Goal: Task Accomplishment & Management: Manage account settings

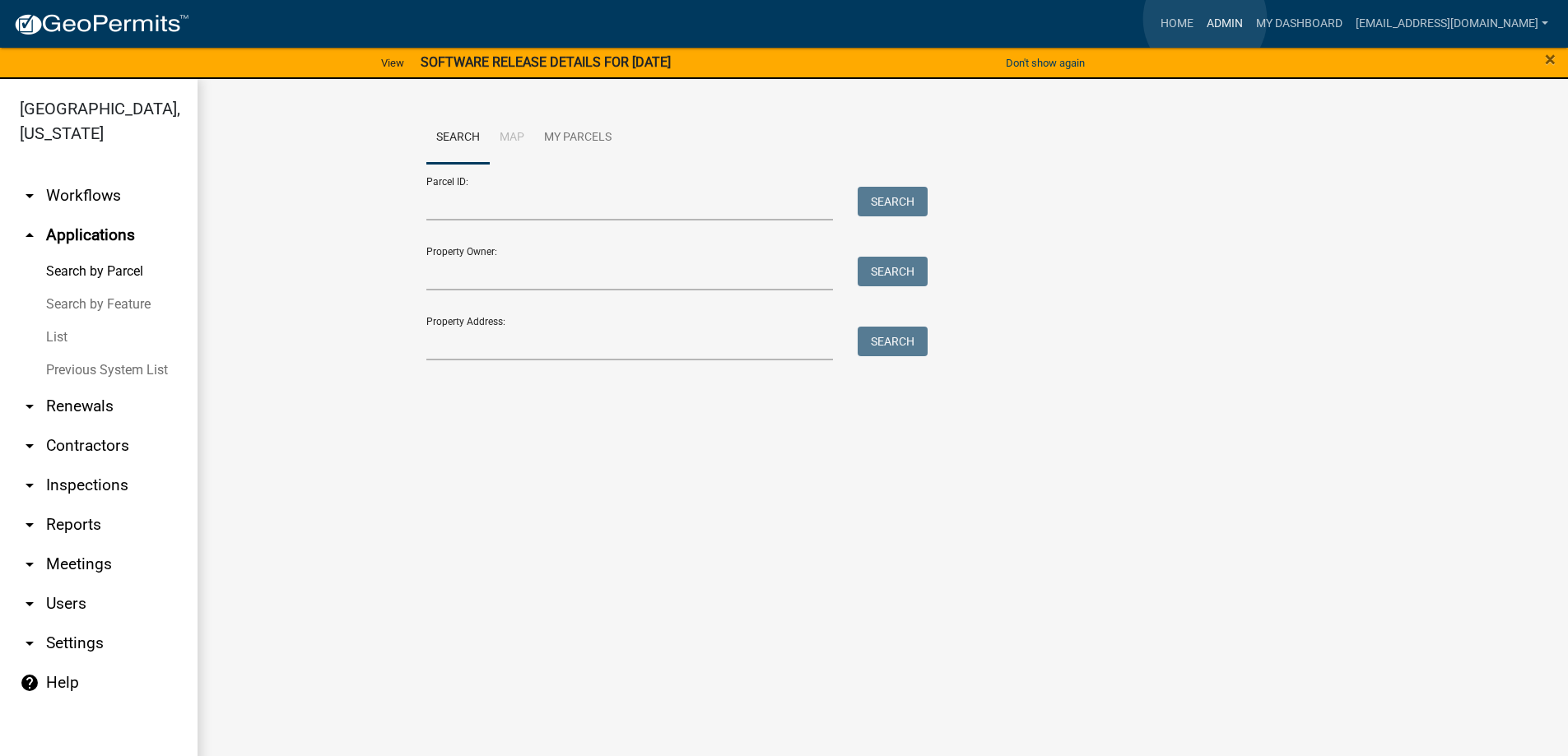
click at [1205, 19] on link "Admin" at bounding box center [1225, 24] width 49 height 32
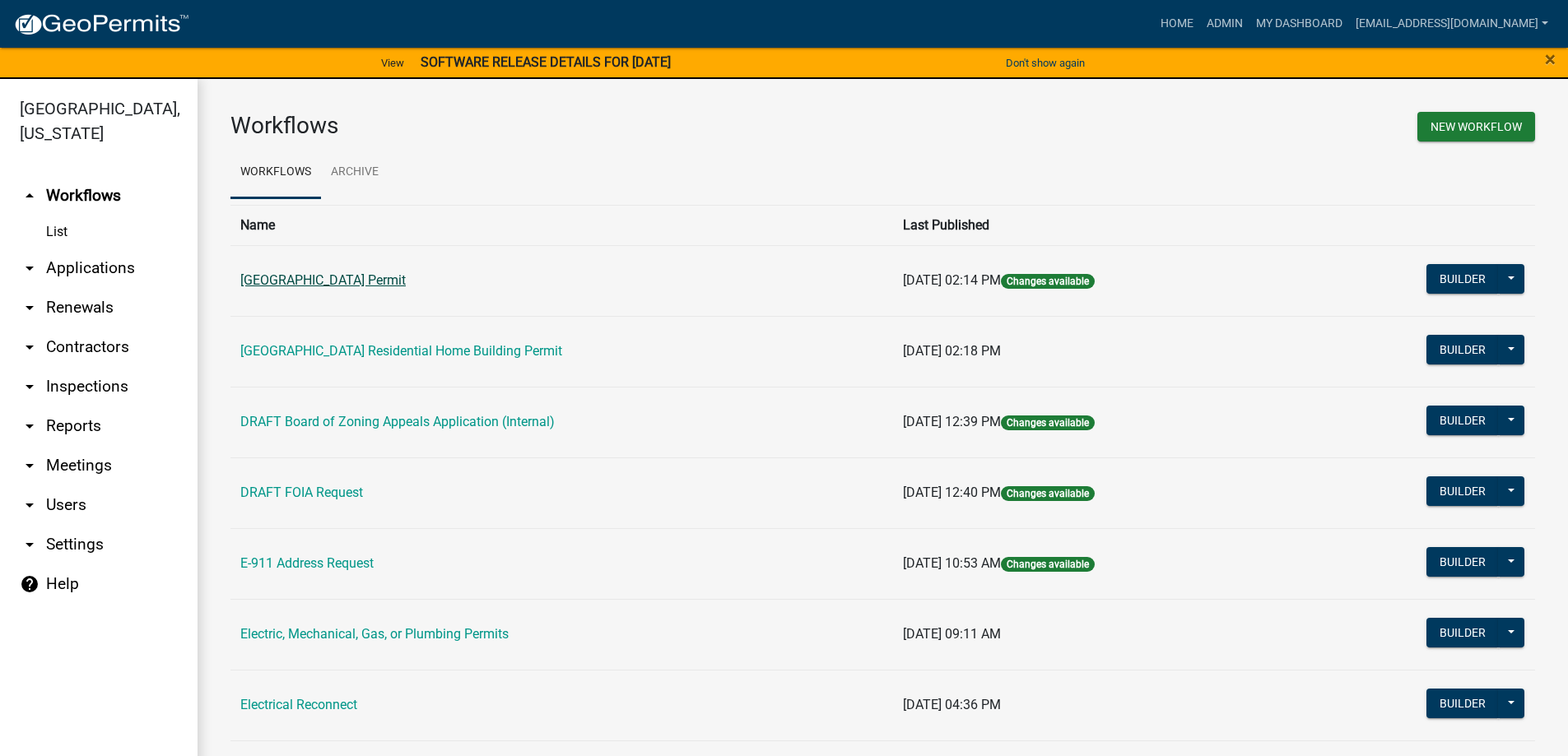
click at [310, 282] on link "[GEOGRAPHIC_DATA] Permit" at bounding box center [323, 280] width 165 height 16
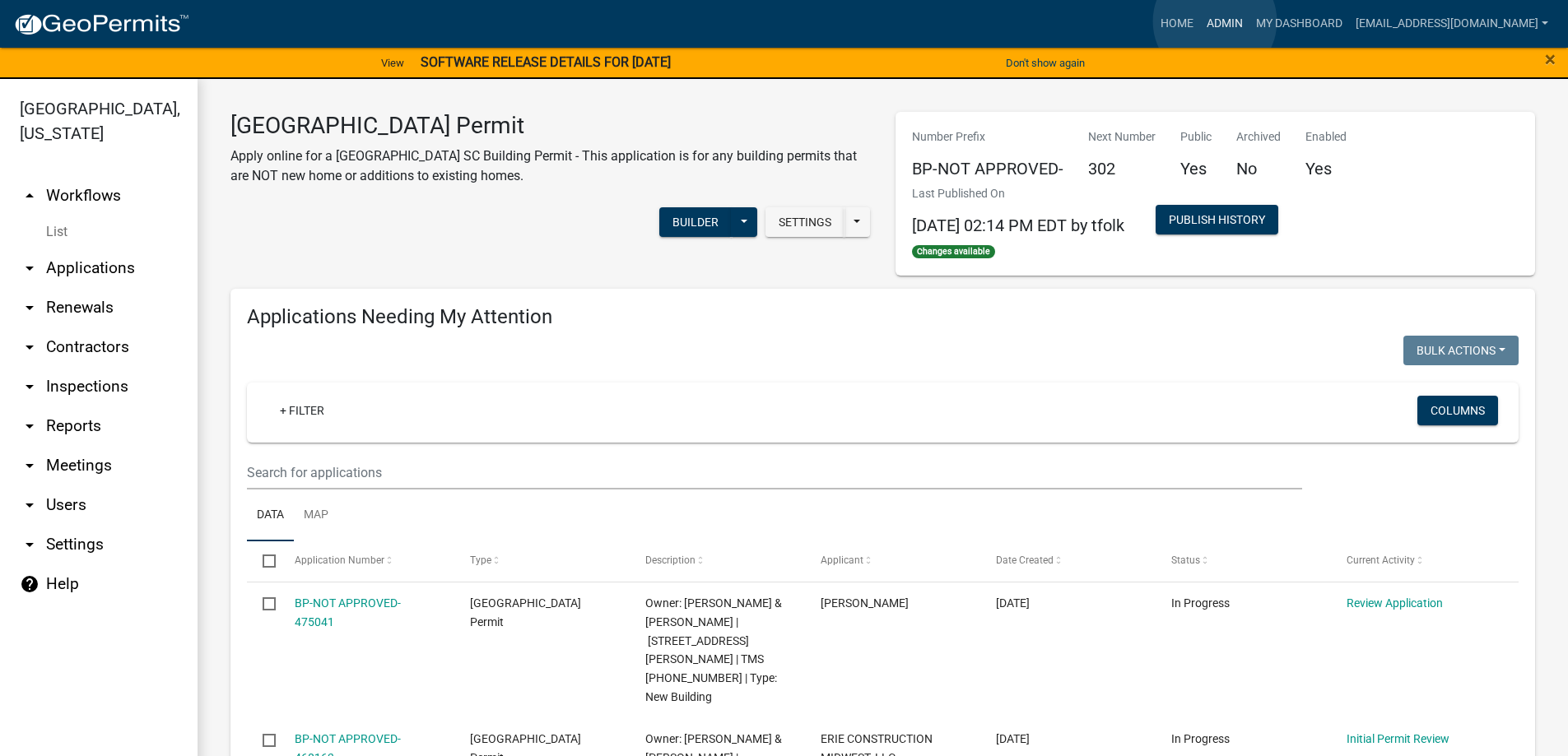
click at [1215, 22] on link "Admin" at bounding box center [1225, 24] width 49 height 32
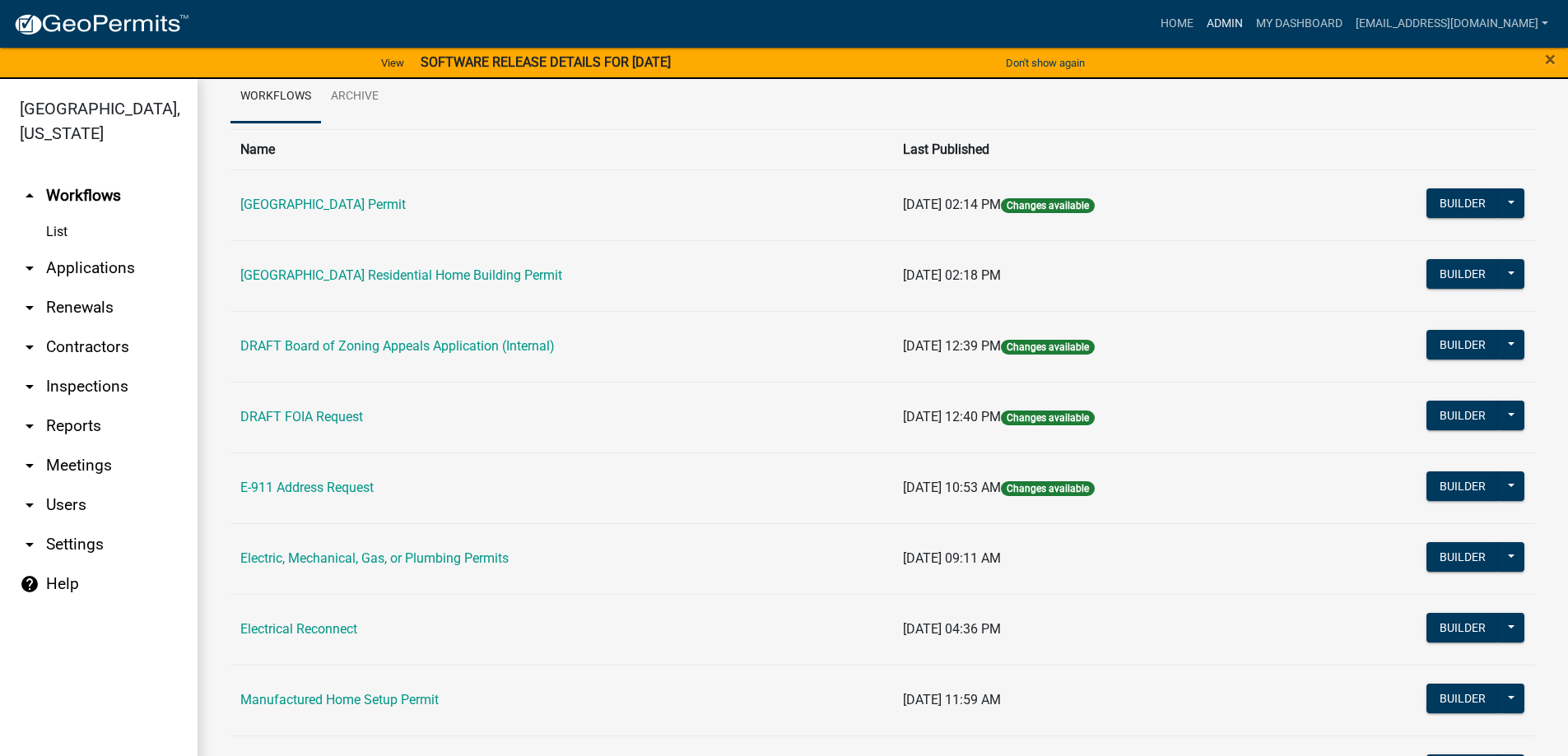
scroll to position [164, 0]
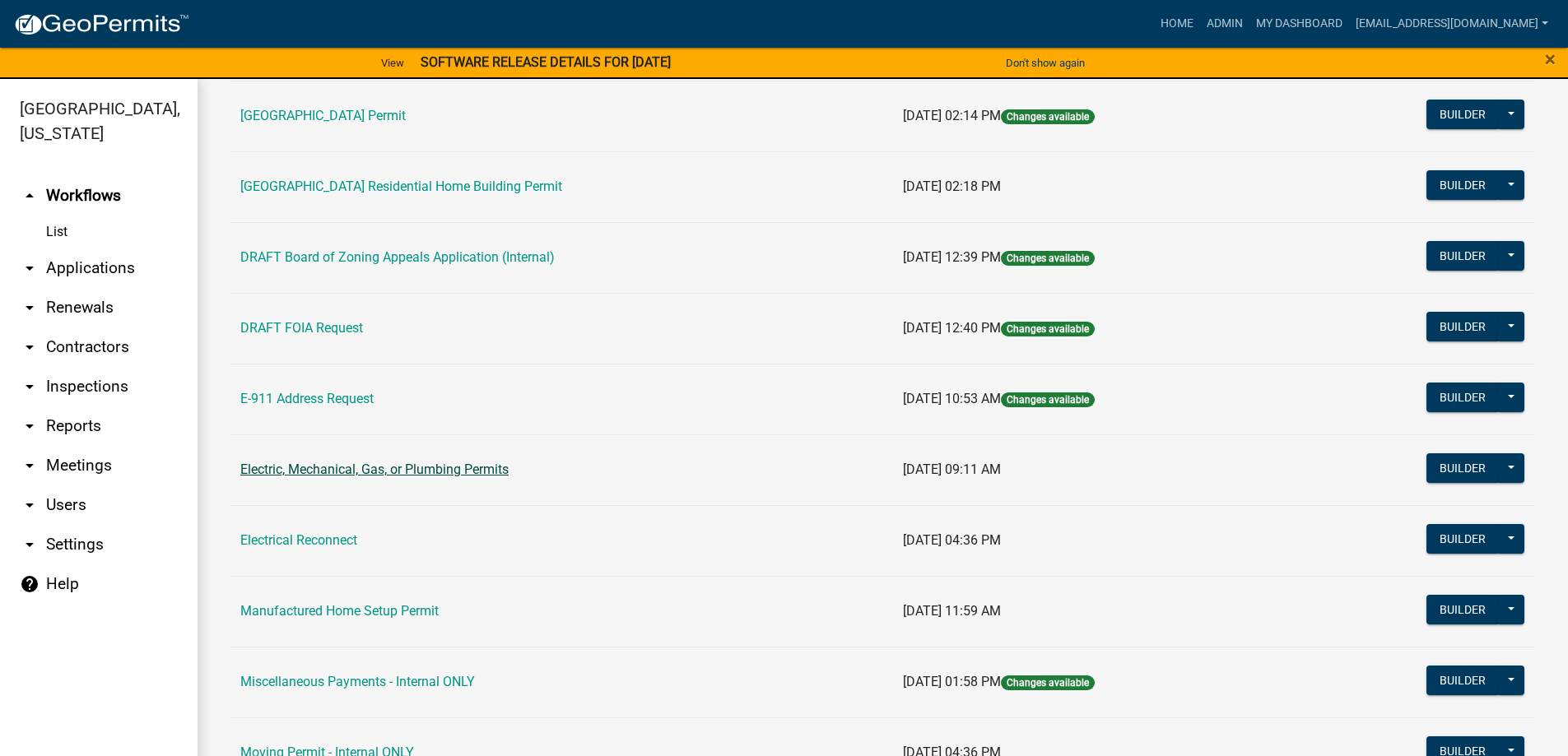
click at [358, 468] on link "Electric, Mechanical, Gas, or Plumbing Permits" at bounding box center [374, 469] width 268 height 16
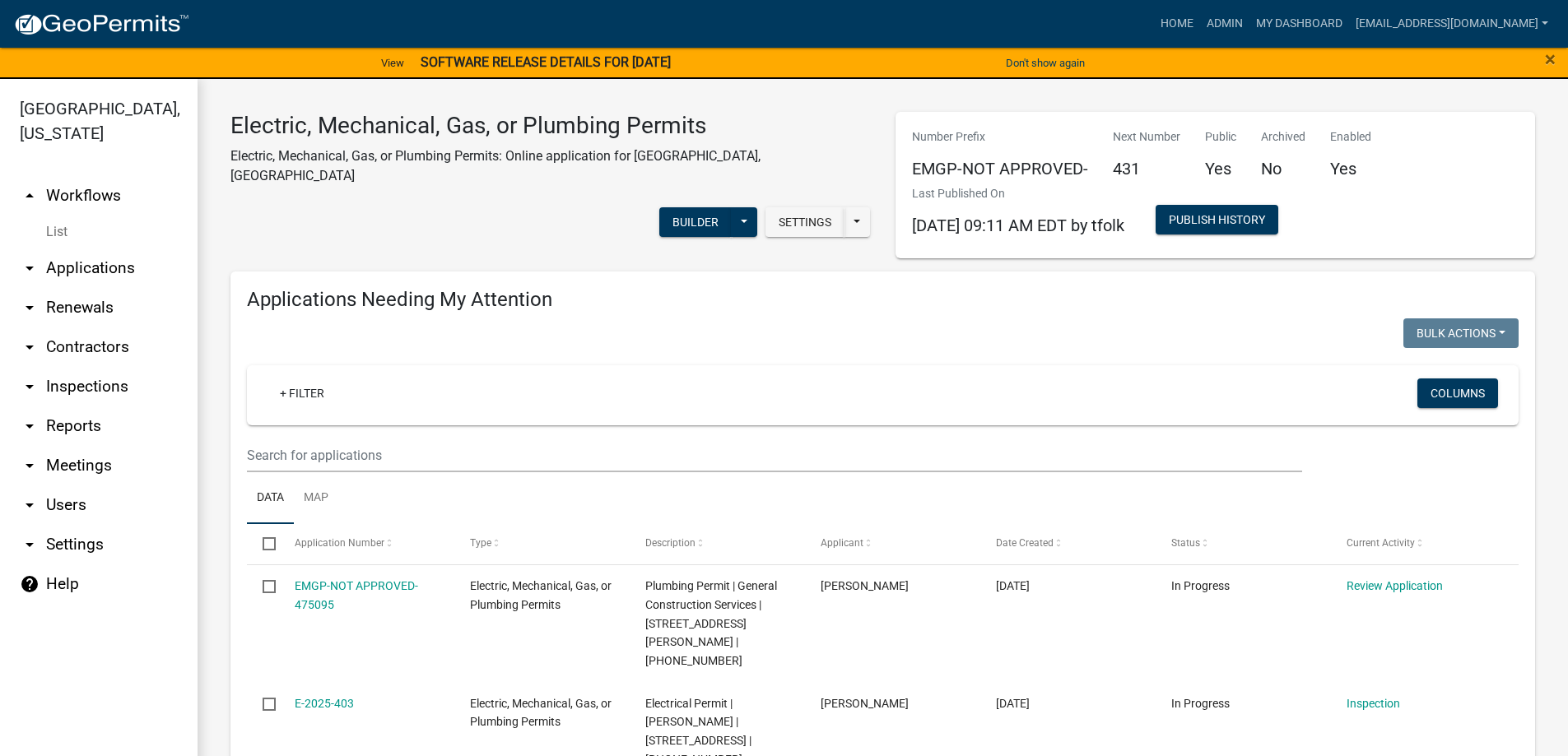
click at [68, 264] on link "arrow_drop_down Applications" at bounding box center [98, 268] width 198 height 39
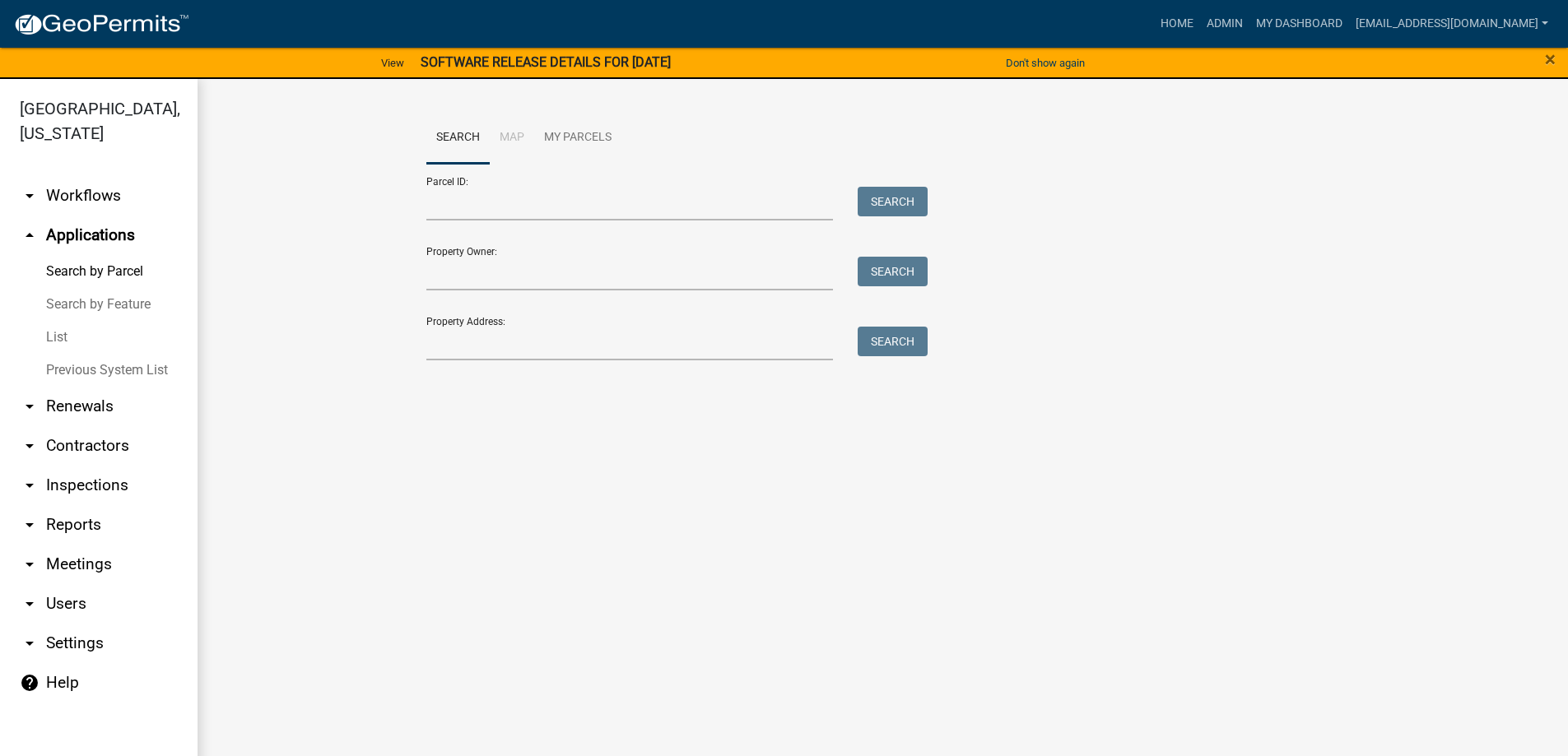
click at [80, 446] on link "arrow_drop_down Contractors" at bounding box center [98, 445] width 198 height 39
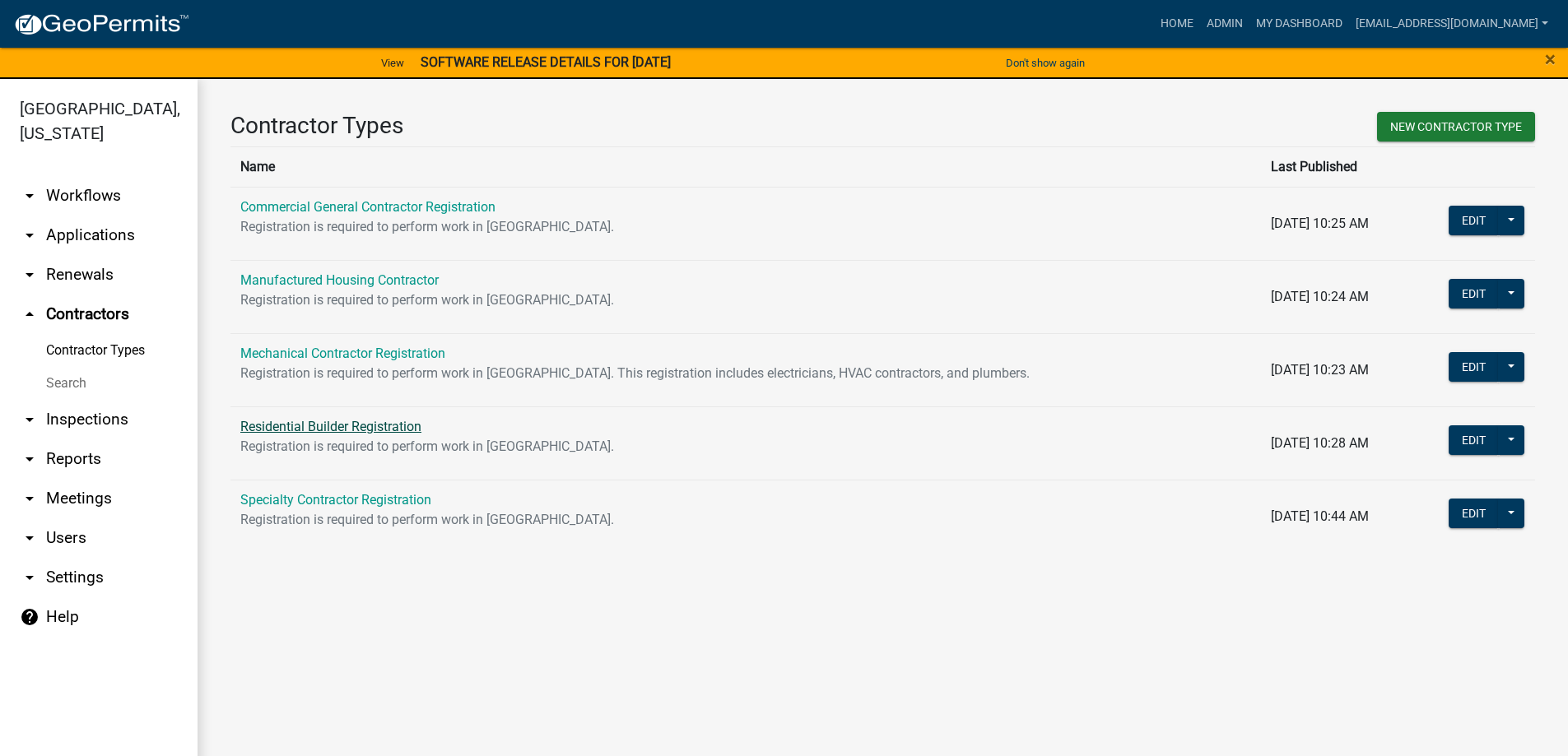
click at [322, 422] on link "Residential Builder Registration" at bounding box center [330, 427] width 181 height 16
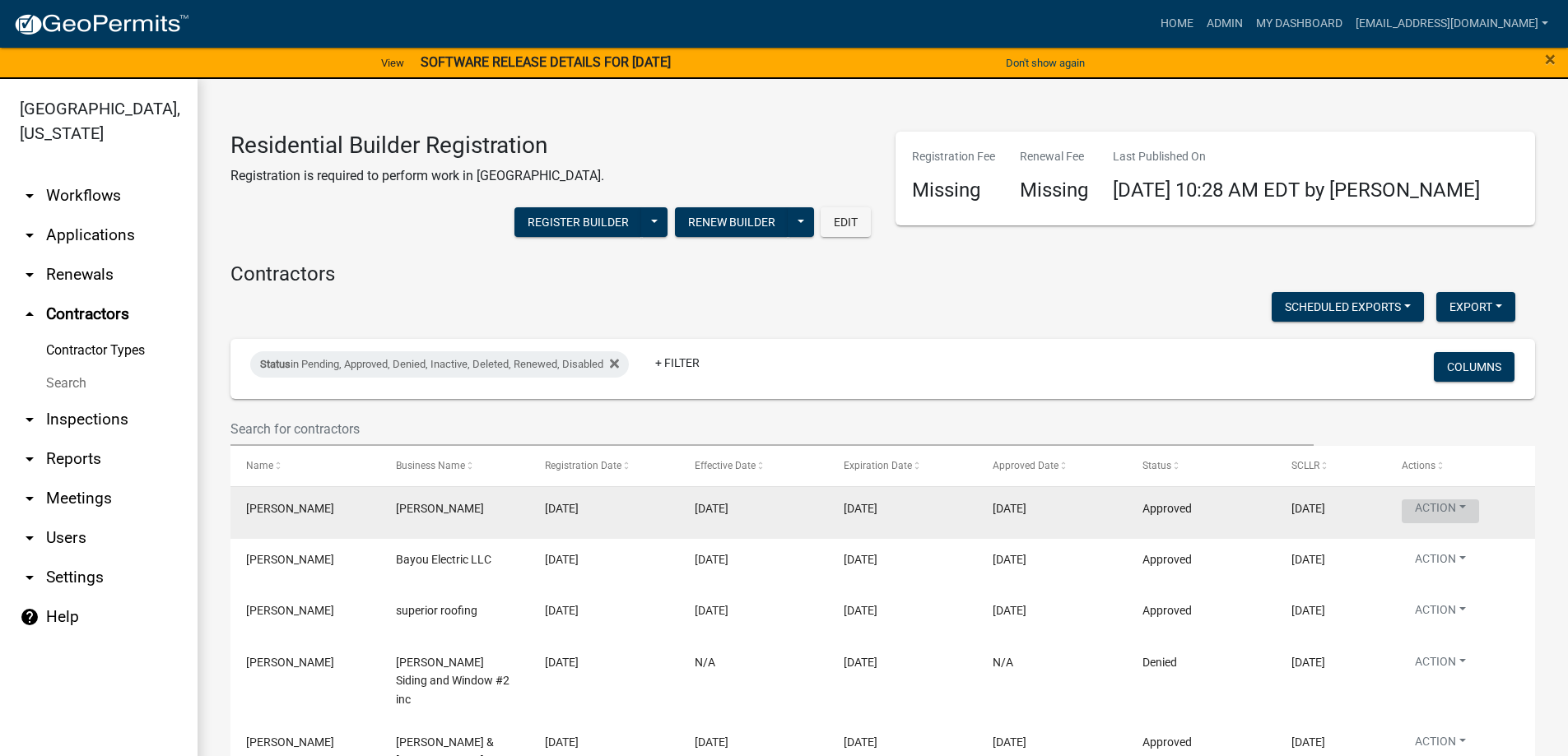
click at [1442, 504] on button "Action" at bounding box center [1440, 511] width 78 height 24
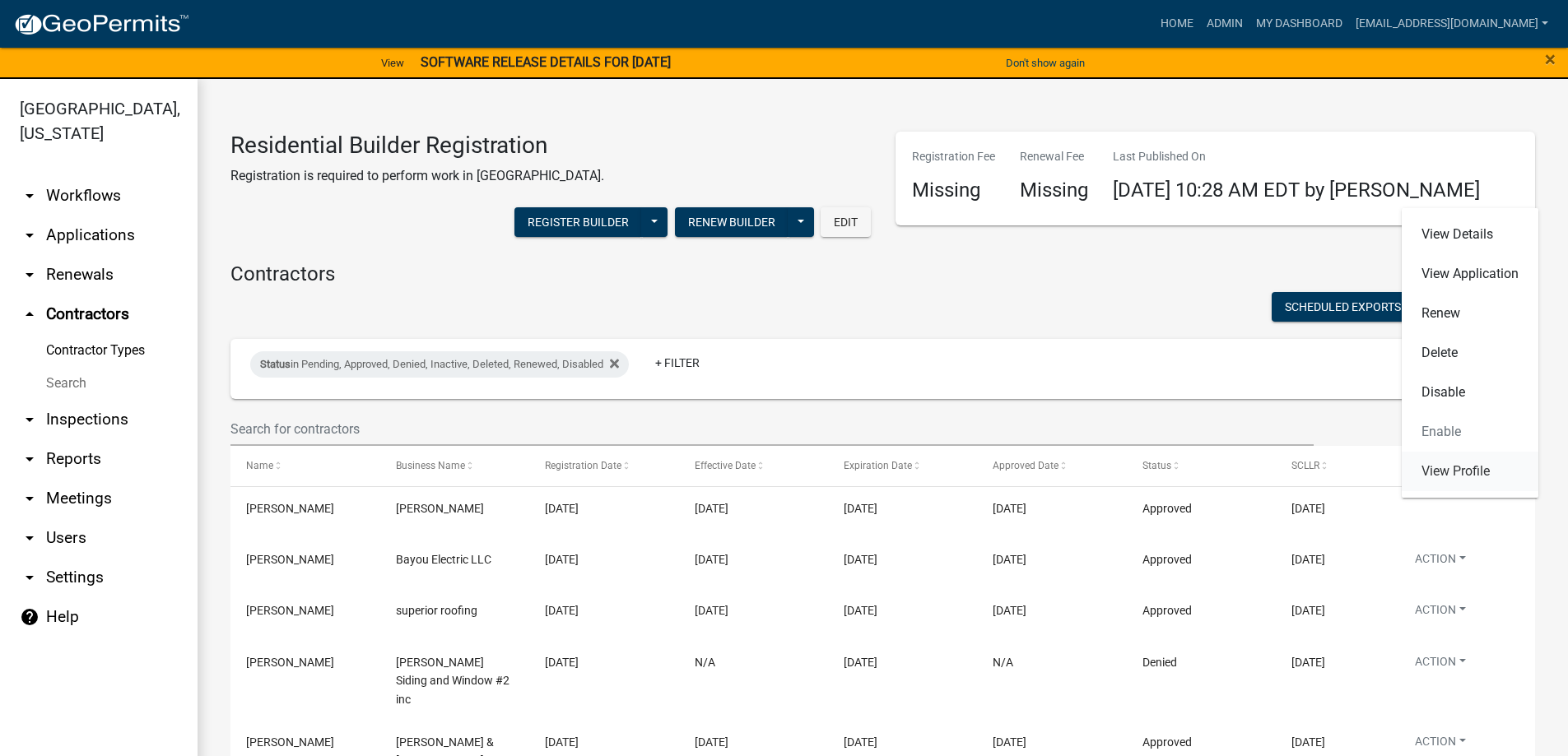
click at [1448, 469] on link "View Profile" at bounding box center [1470, 471] width 137 height 39
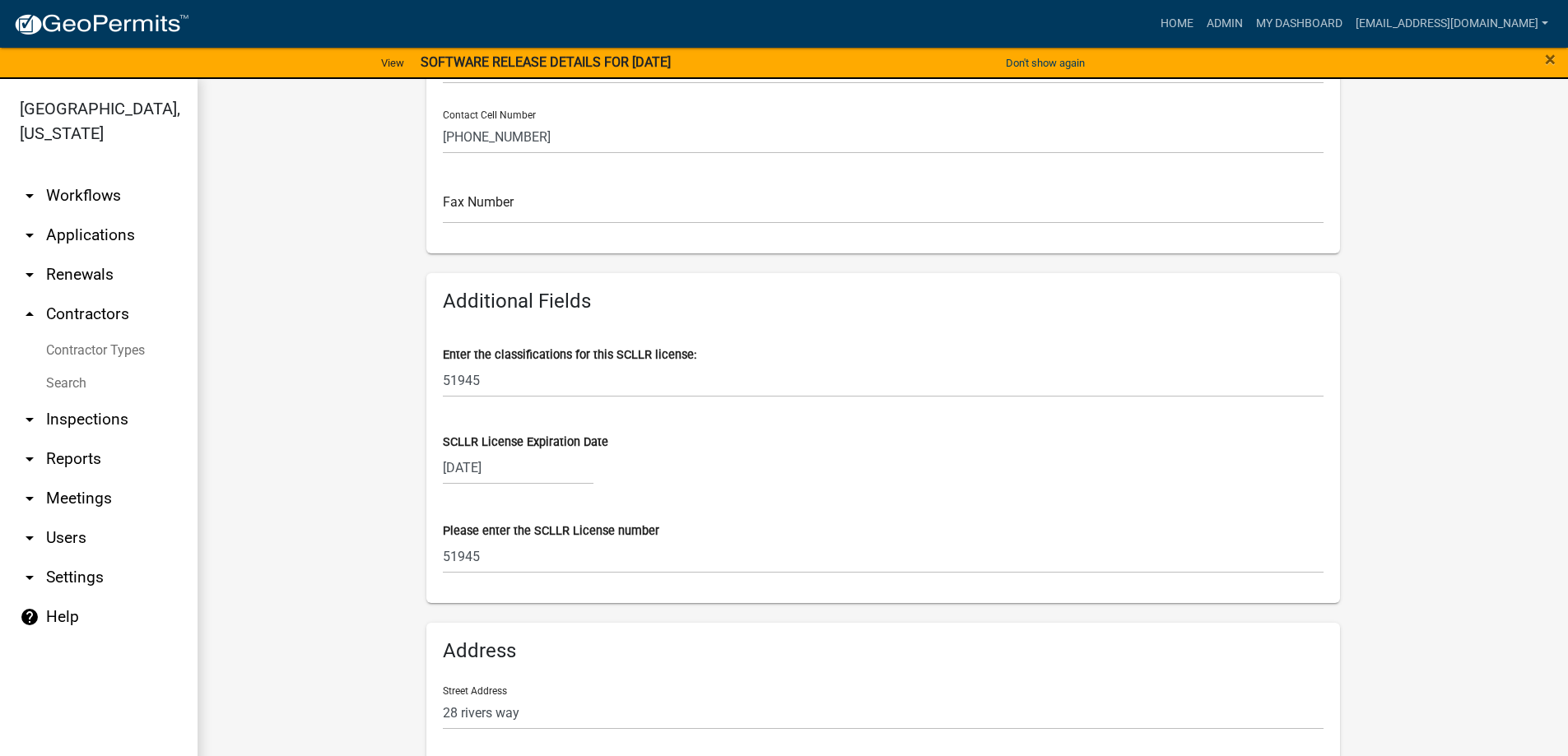
scroll to position [658, 0]
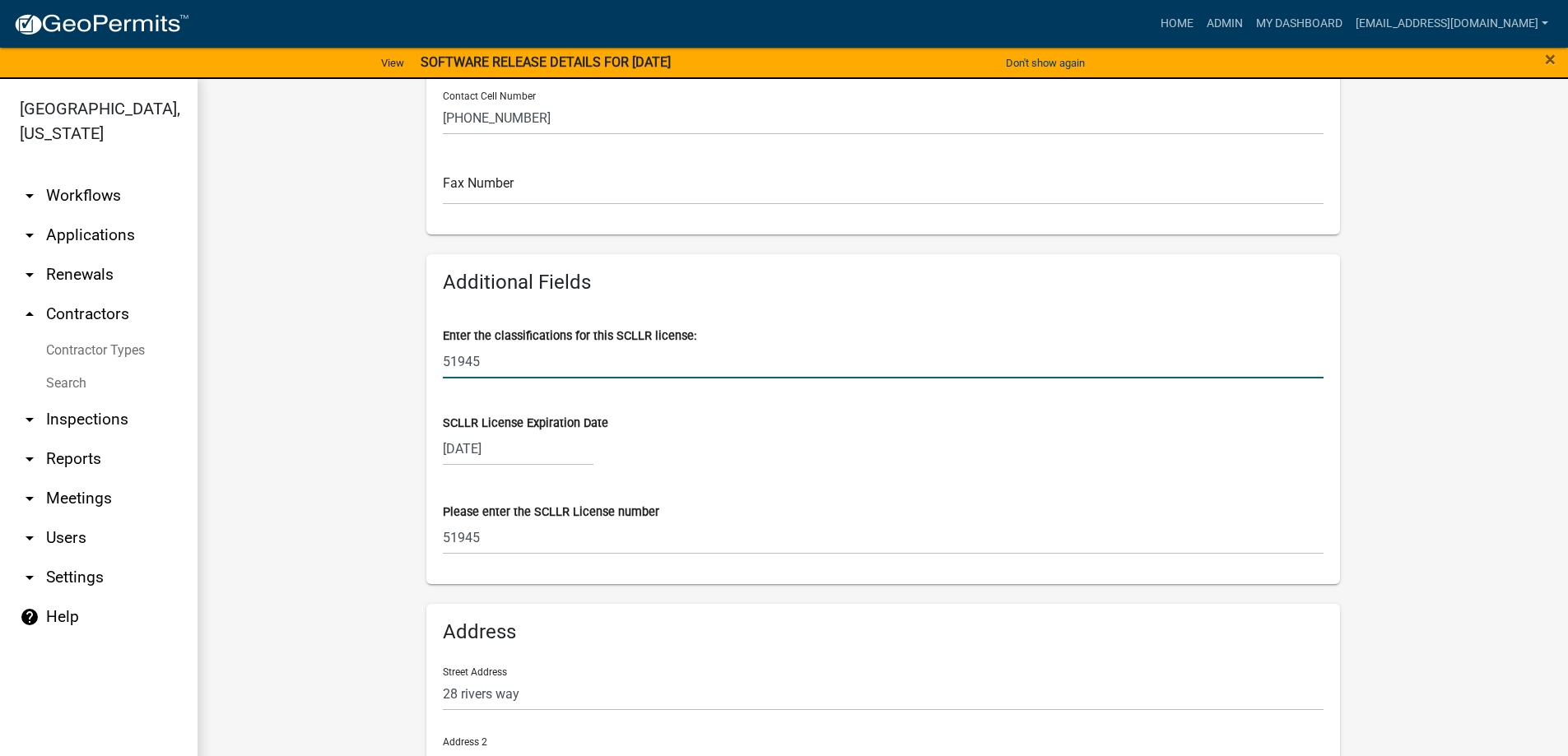
click at [480, 363] on input "51945" at bounding box center [883, 362] width 881 height 33
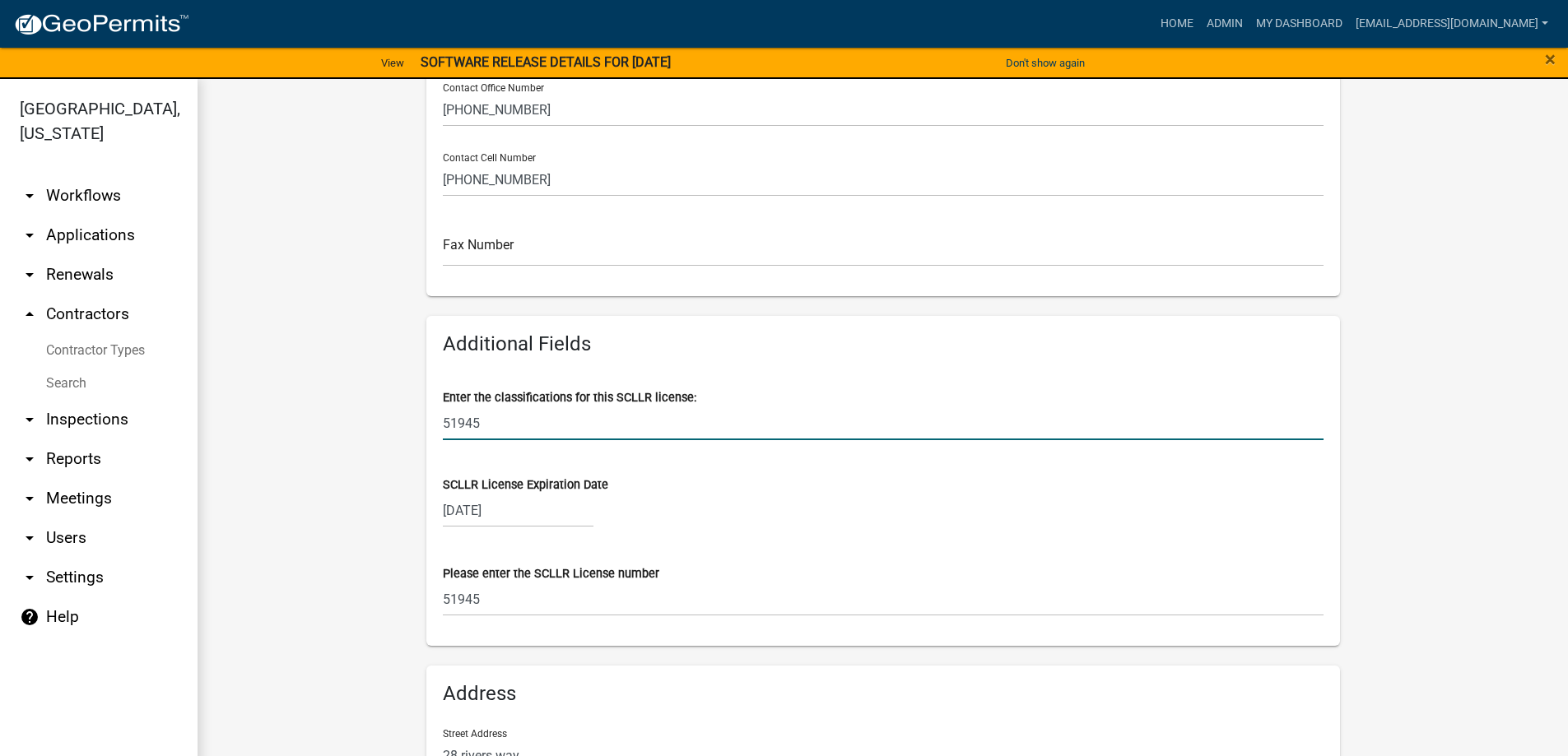
scroll to position [554, 0]
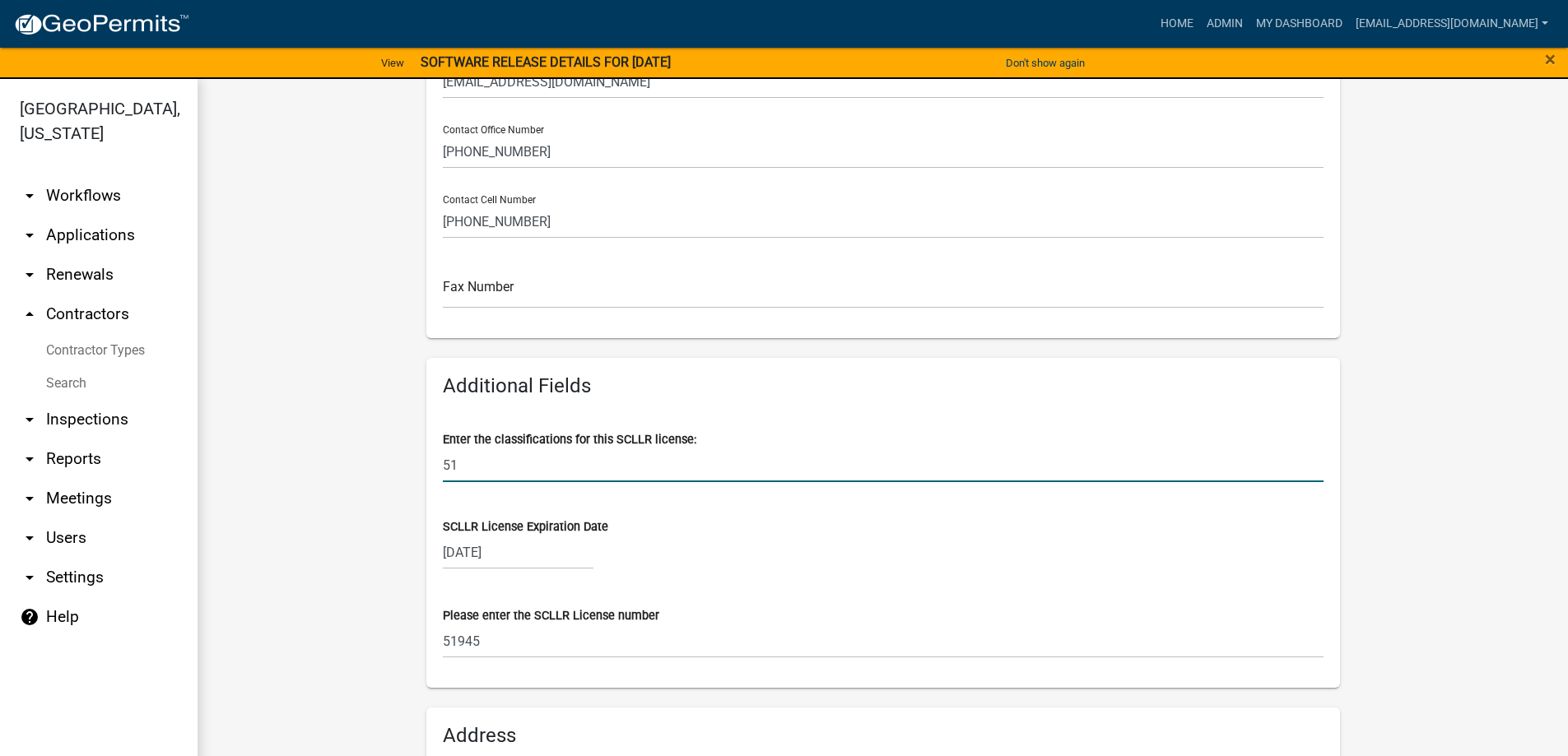
type input "5"
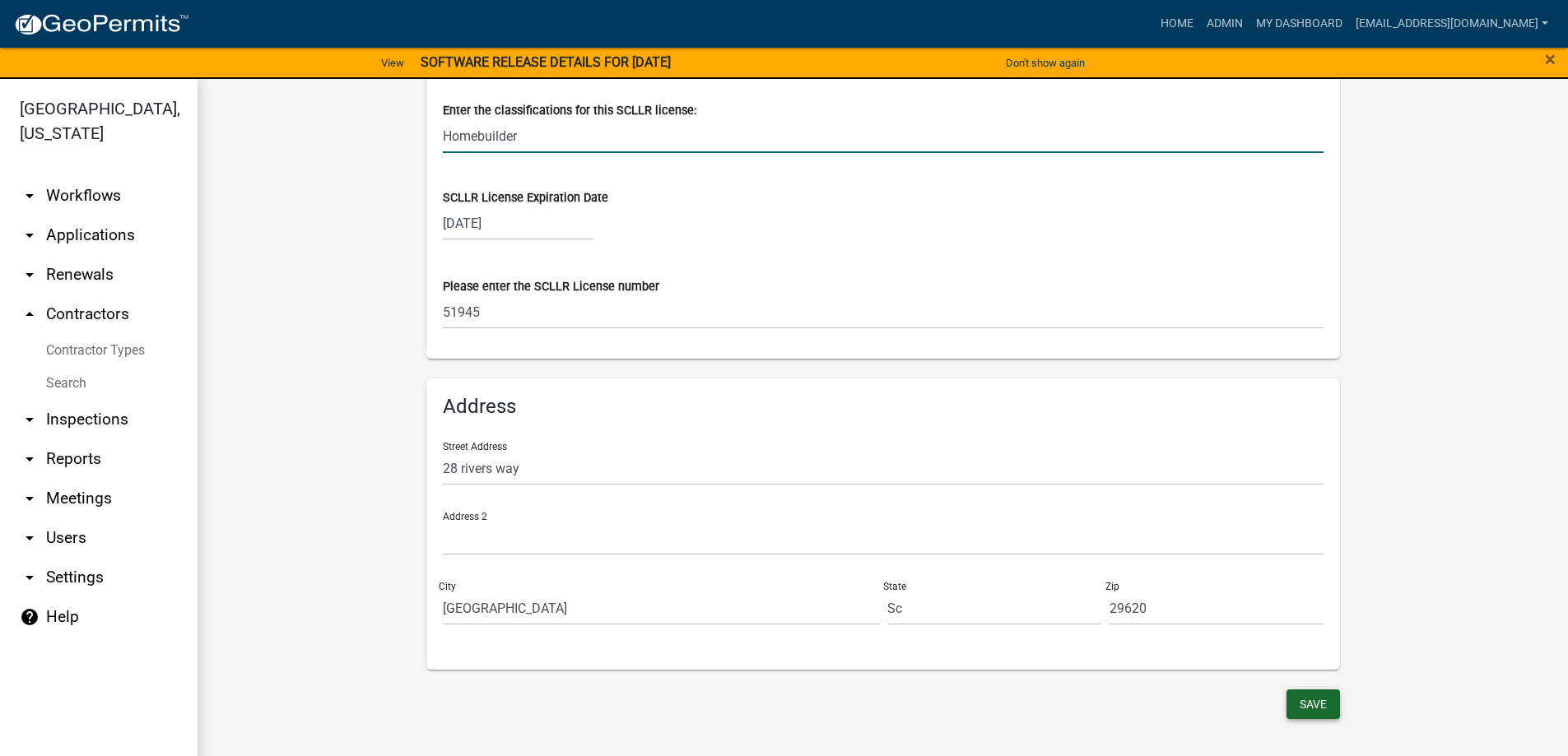
type input "Homebuilder"
click at [1299, 698] on button "Save" at bounding box center [1313, 704] width 53 height 30
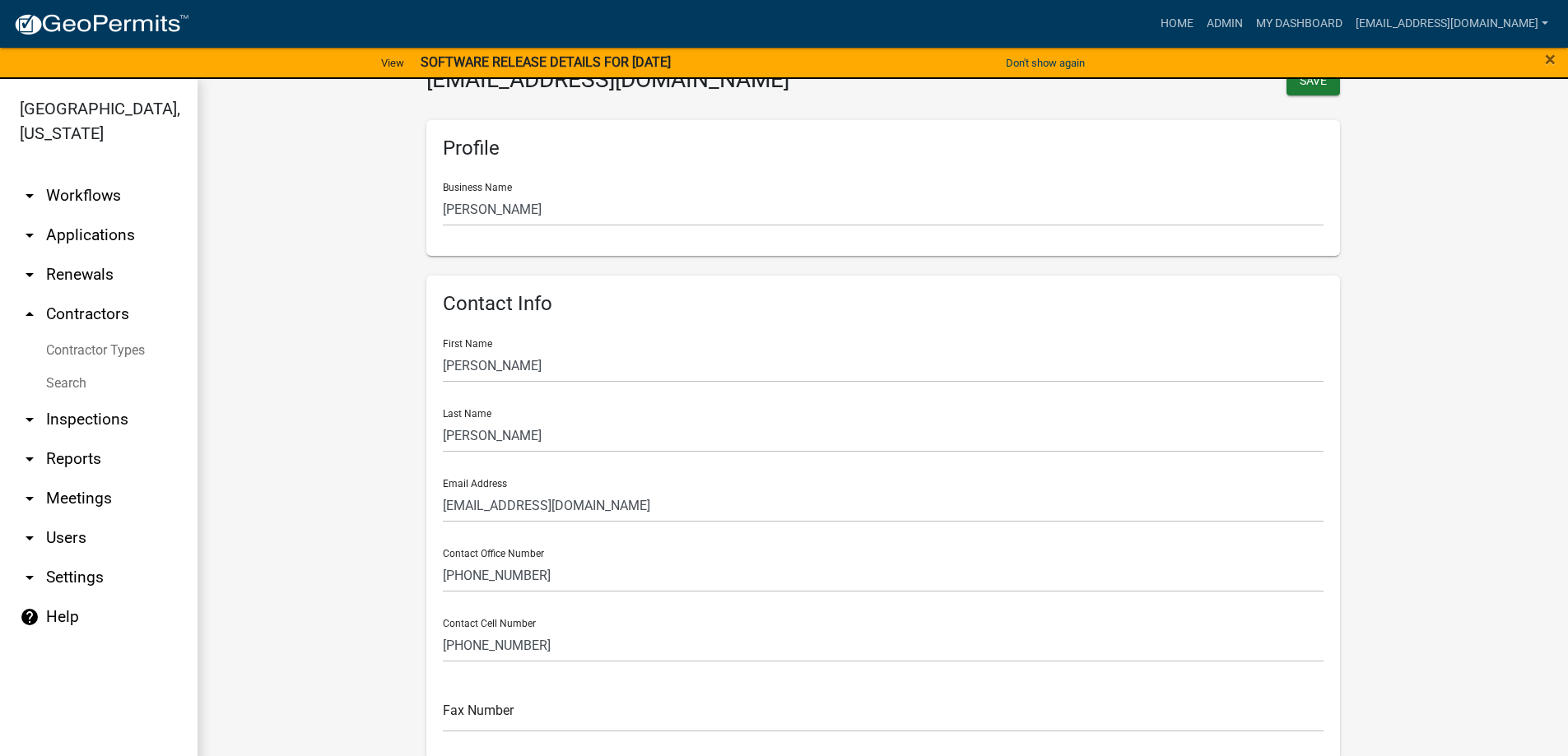
scroll to position [0, 0]
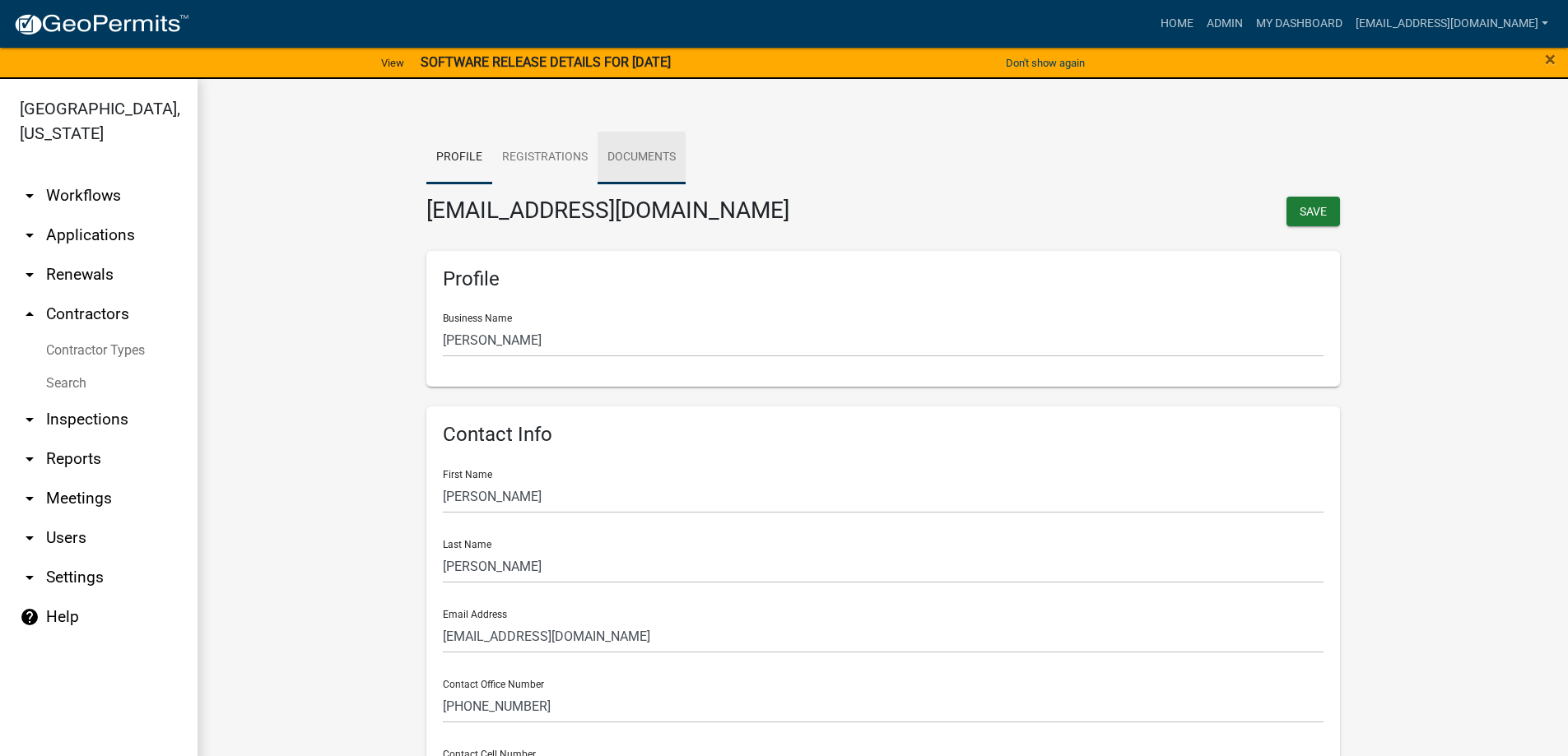
click at [633, 152] on link "Documents" at bounding box center [642, 158] width 88 height 53
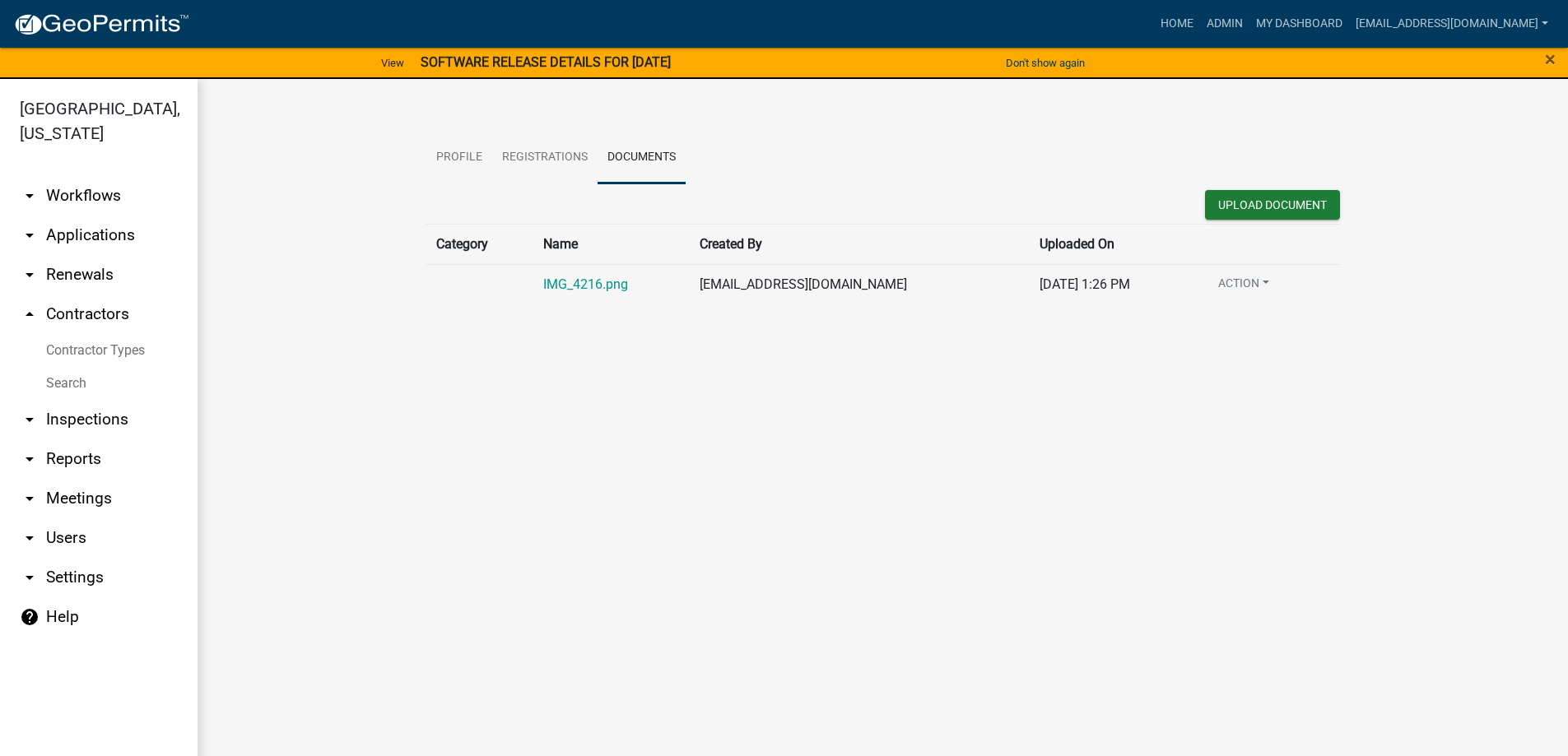
click at [85, 229] on link "arrow_drop_down Applications" at bounding box center [98, 235] width 198 height 39
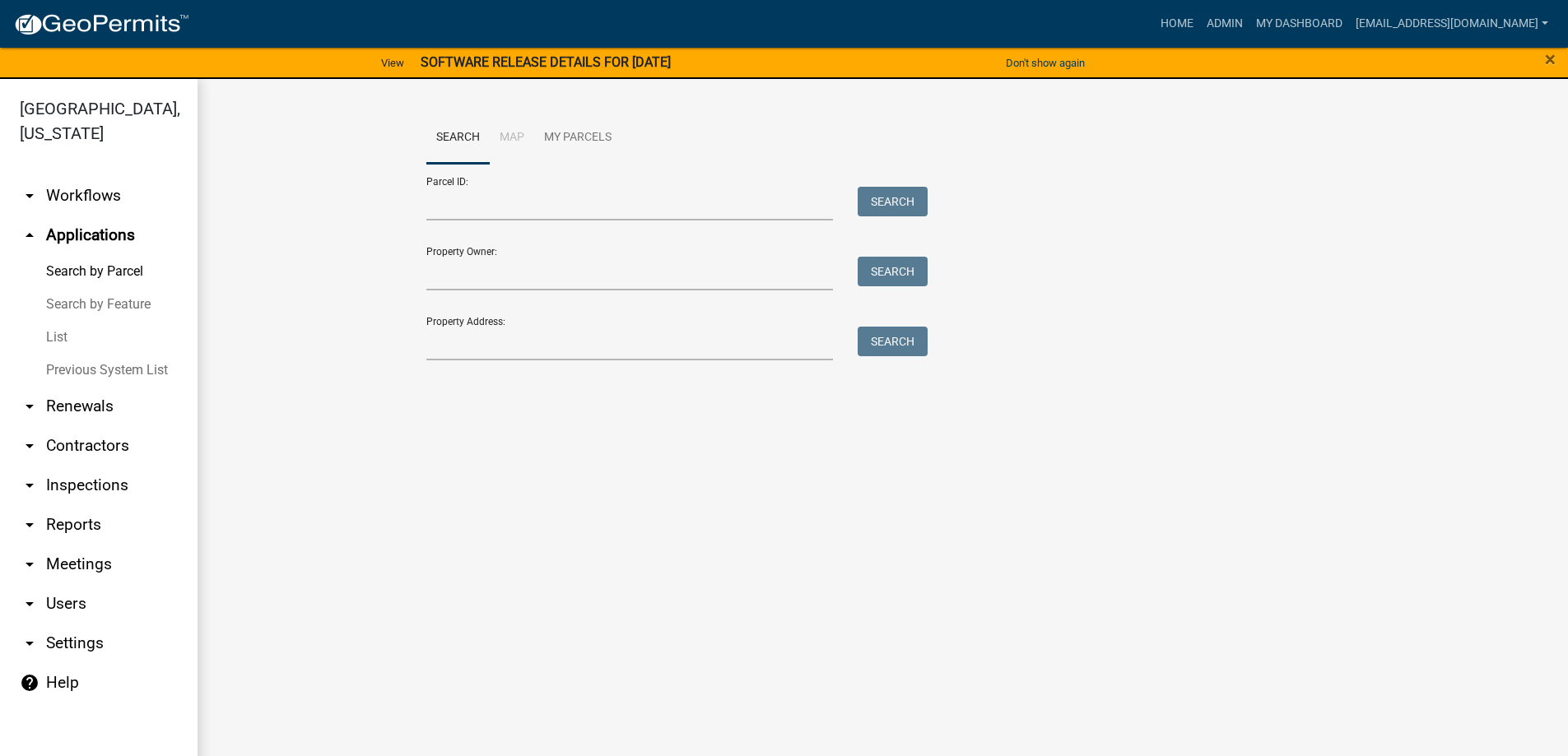
click at [58, 337] on link "List" at bounding box center [98, 337] width 198 height 33
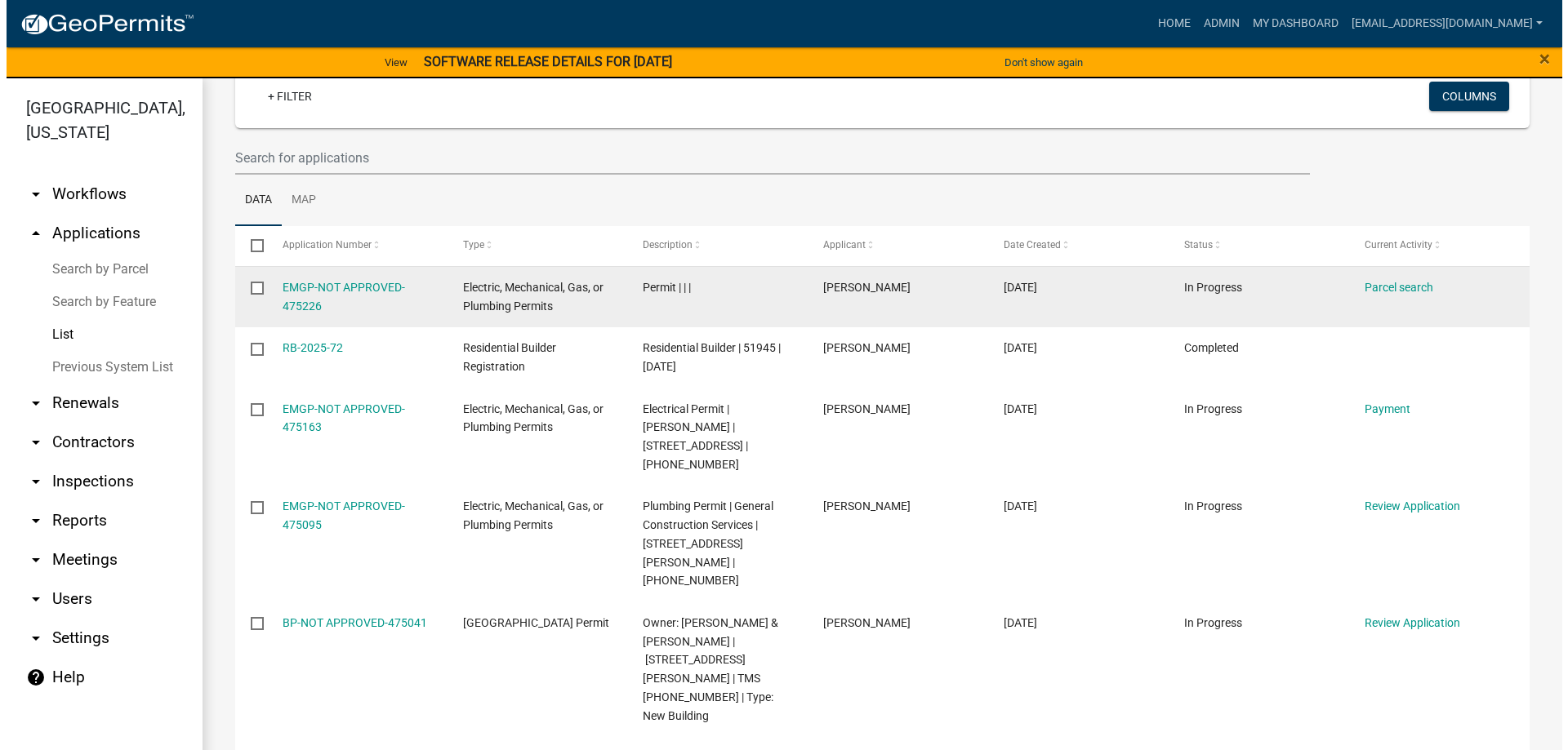
scroll to position [163, 0]
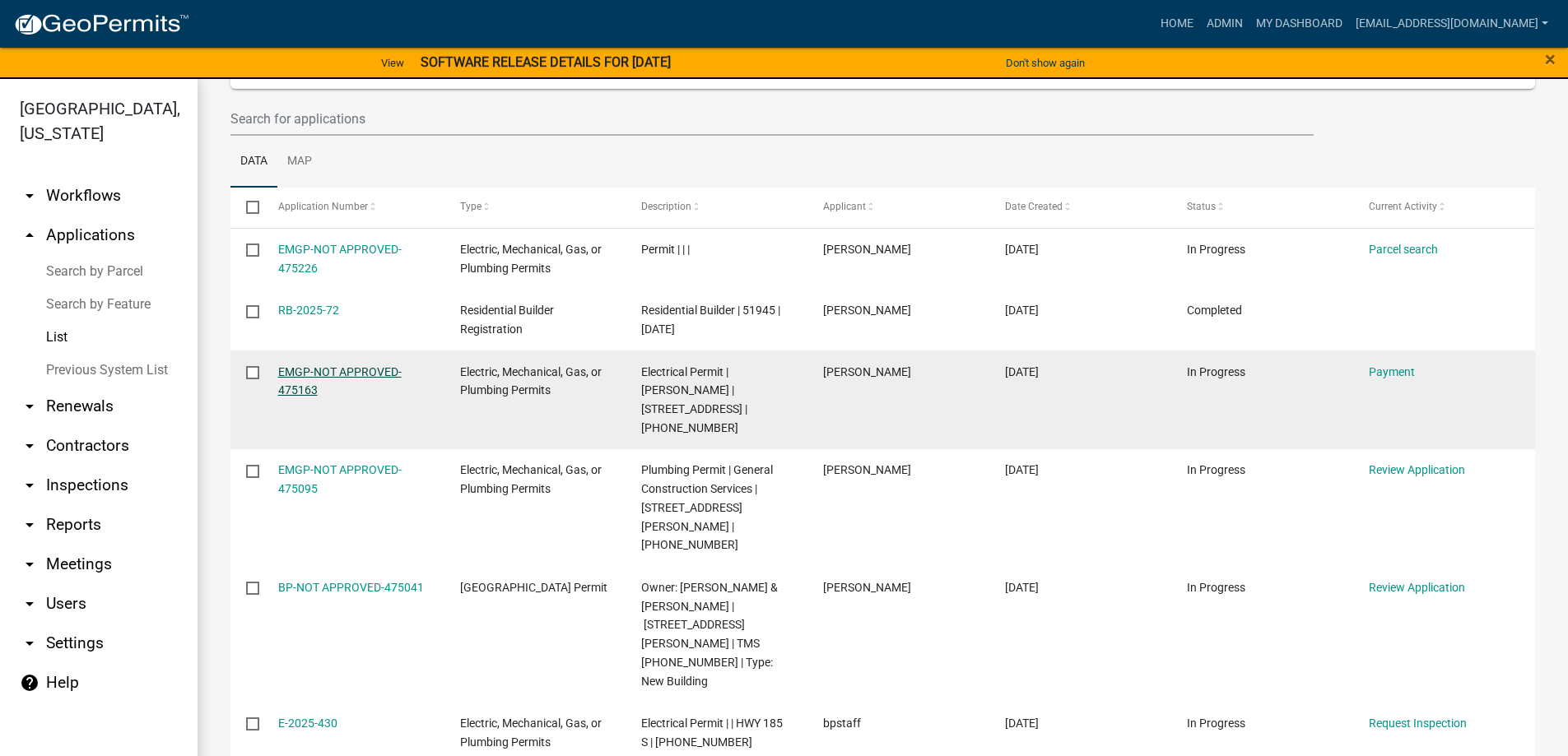
click at [348, 367] on link "EMGP-NOT APPROVED-475163" at bounding box center [340, 381] width 123 height 33
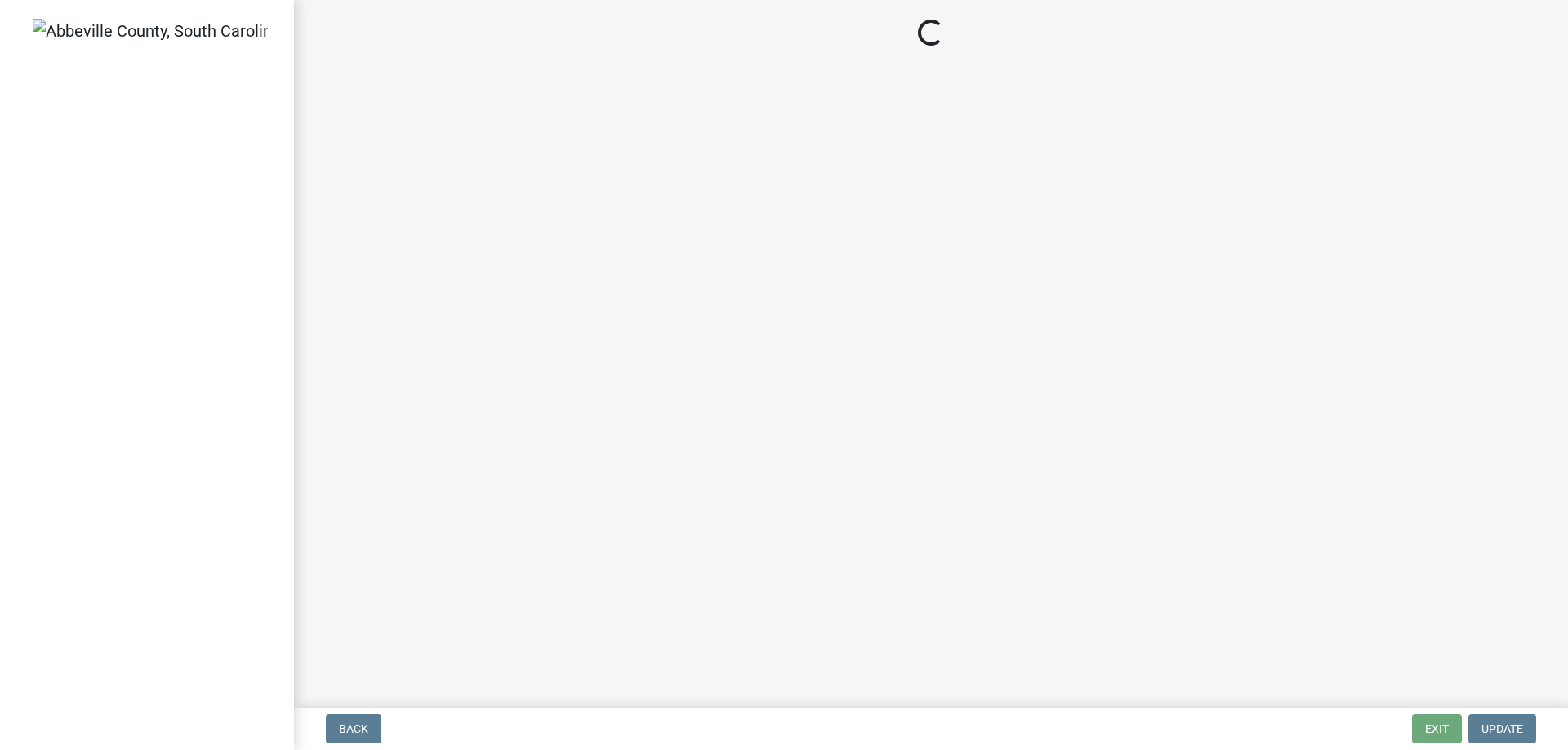
select select "3: 3"
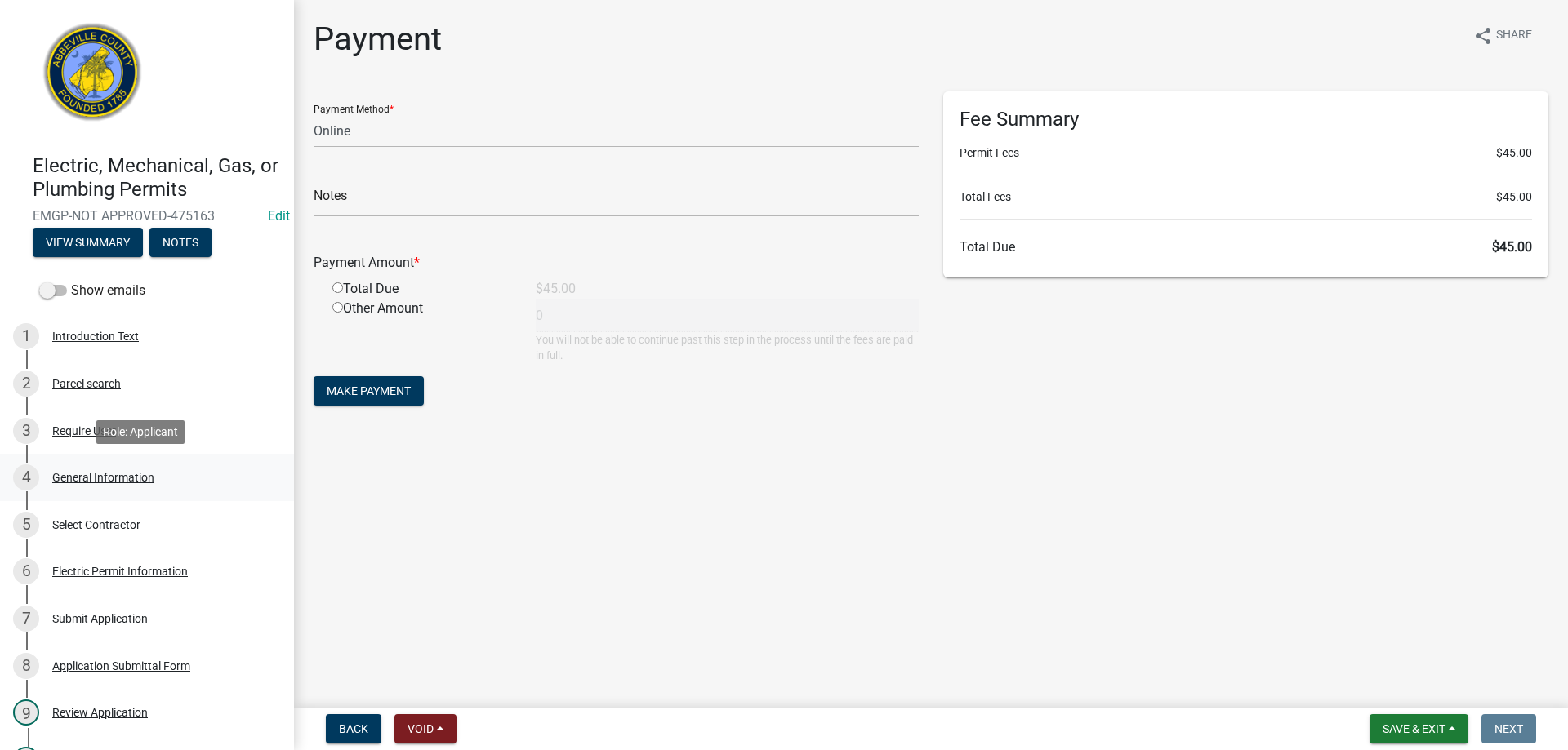
click at [80, 475] on div "General Information" at bounding box center [103, 478] width 102 height 12
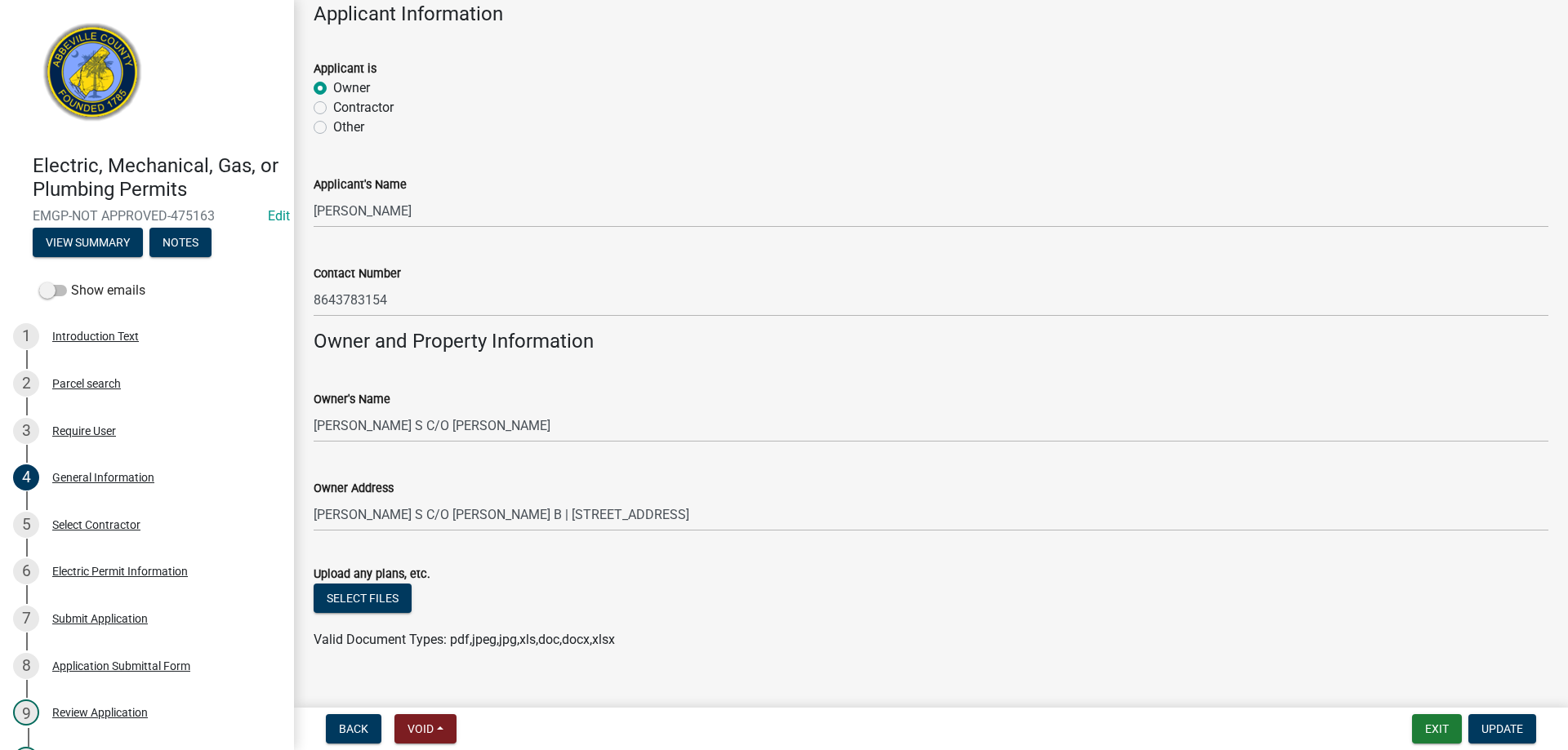
scroll to position [1006, 0]
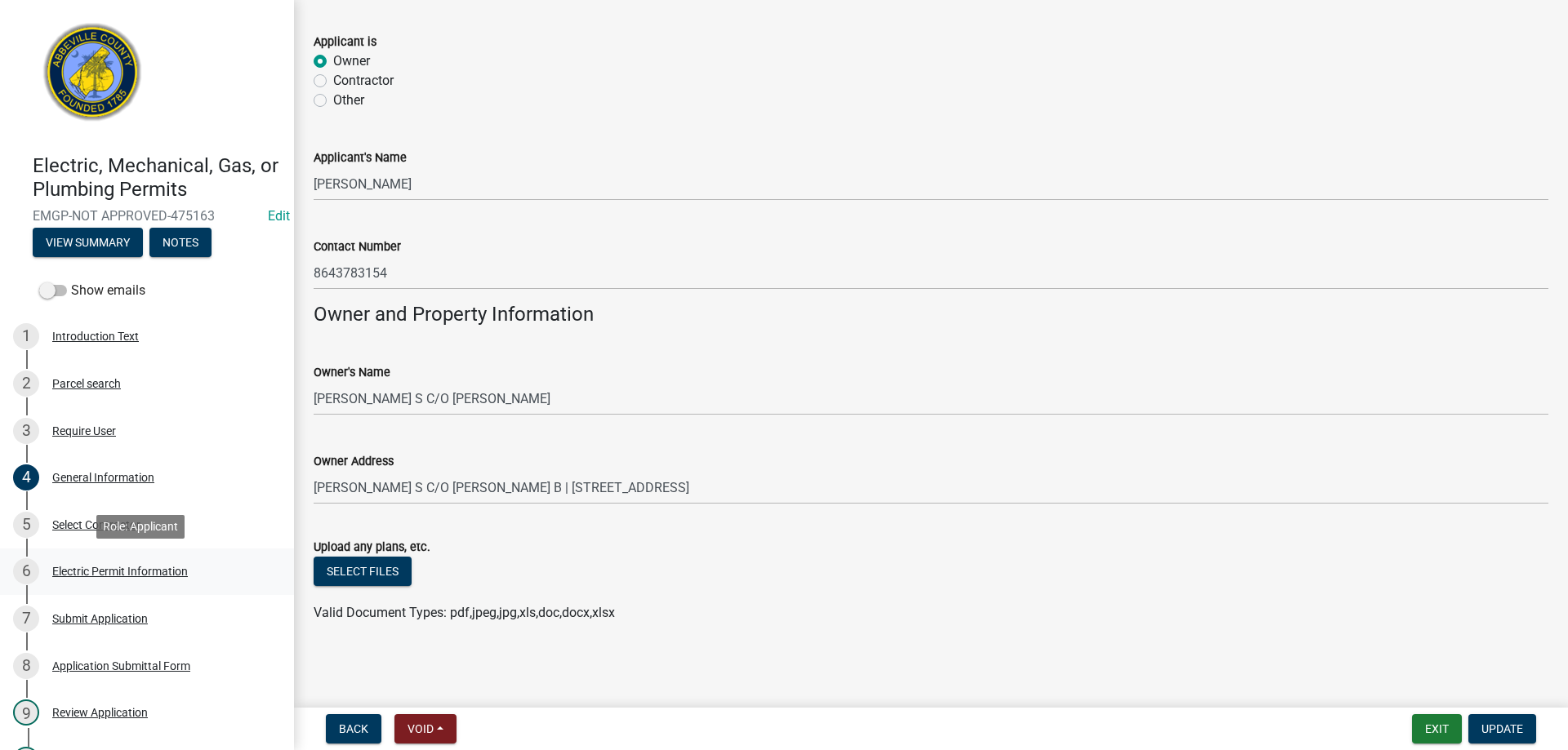
click at [92, 569] on div "Electric Permit Information" at bounding box center [120, 571] width 136 height 12
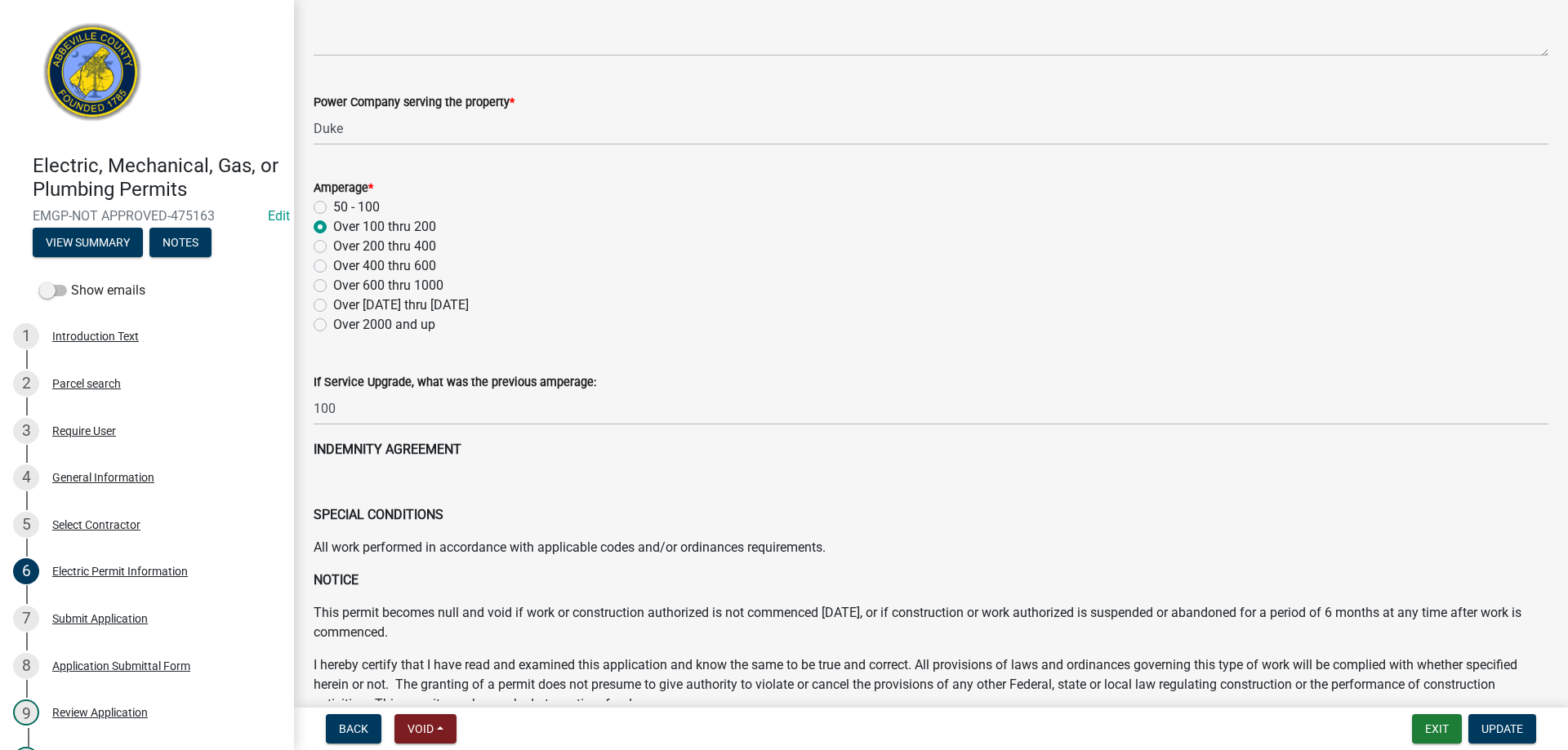
scroll to position [327, 0]
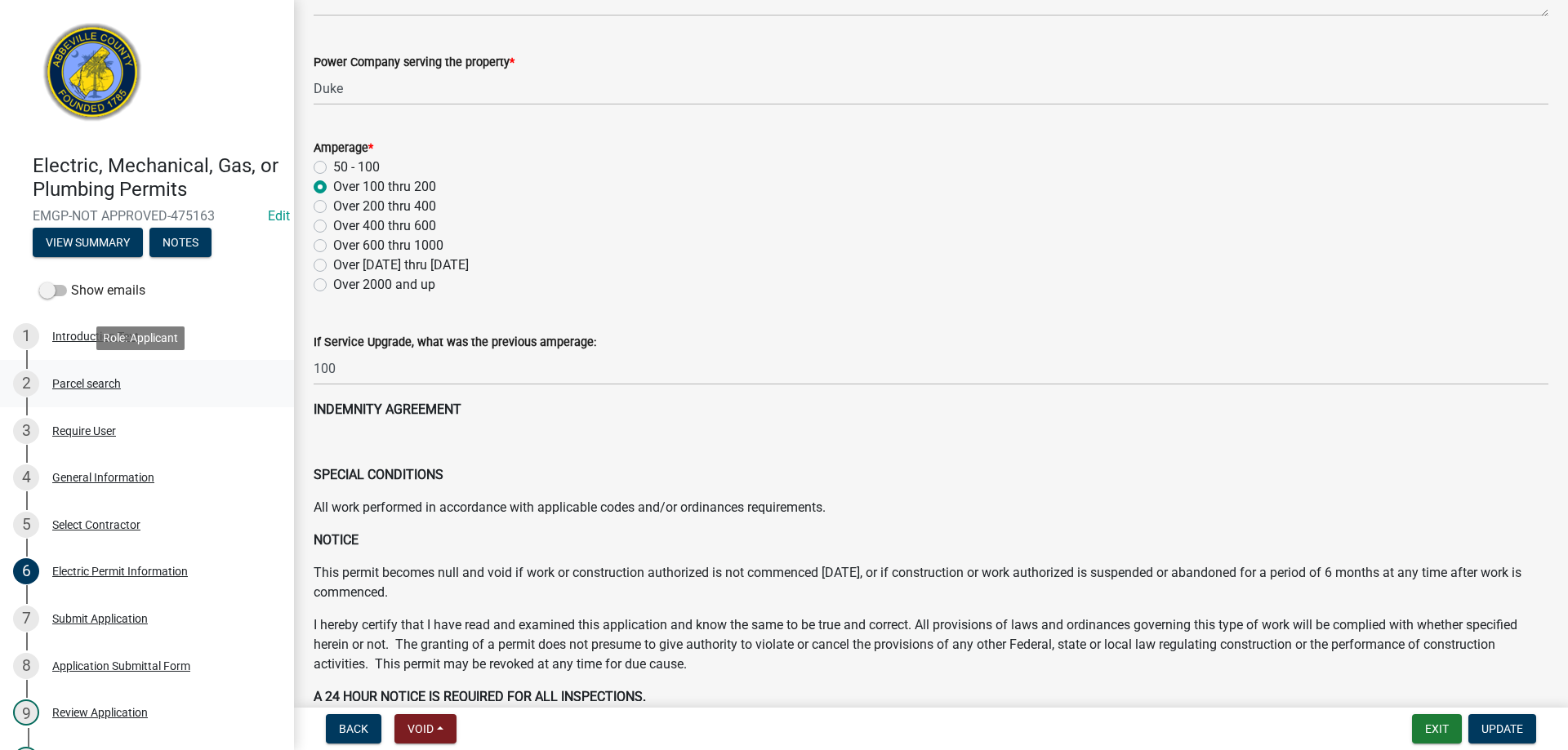
click at [82, 384] on div "Parcel search" at bounding box center [86, 384] width 69 height 12
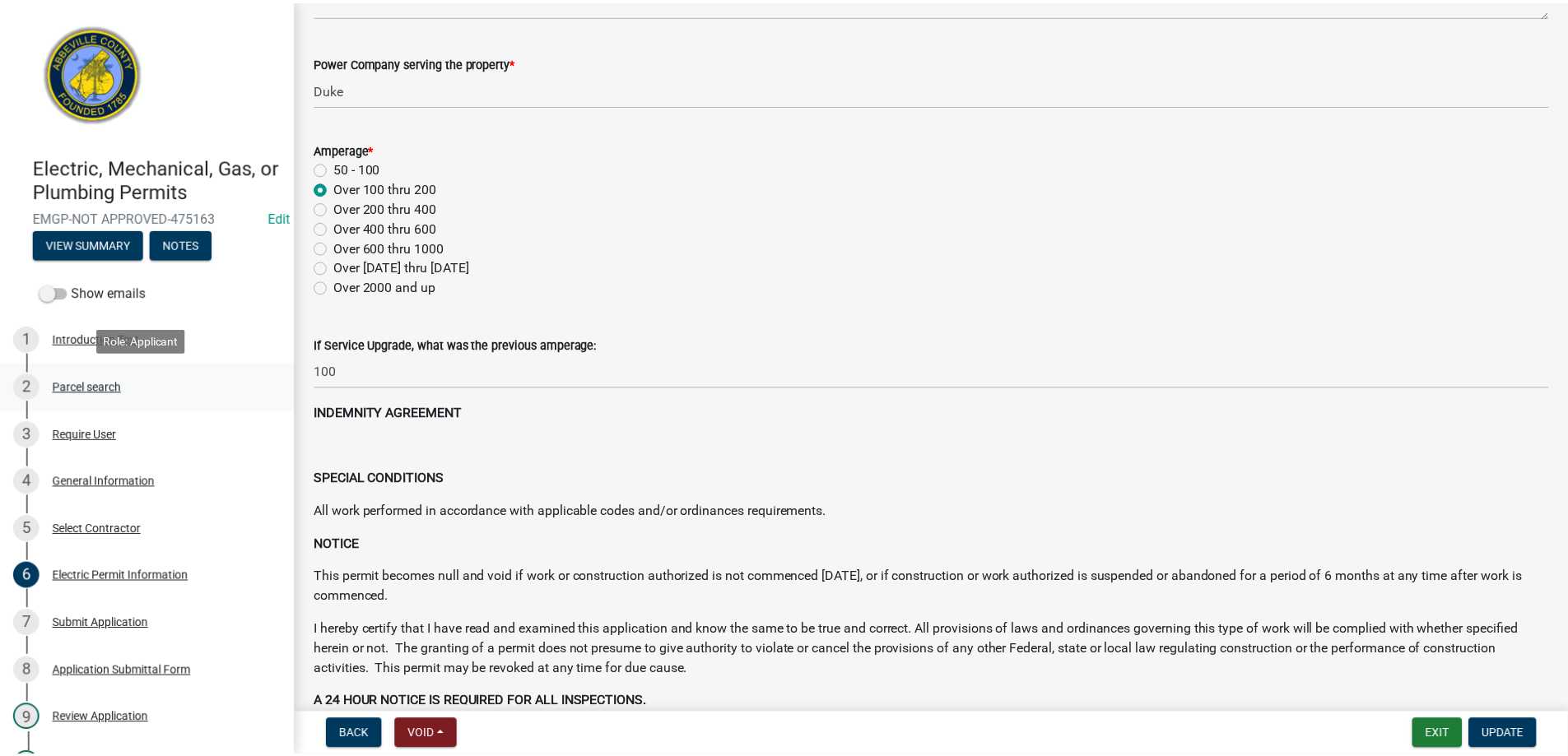
scroll to position [0, 0]
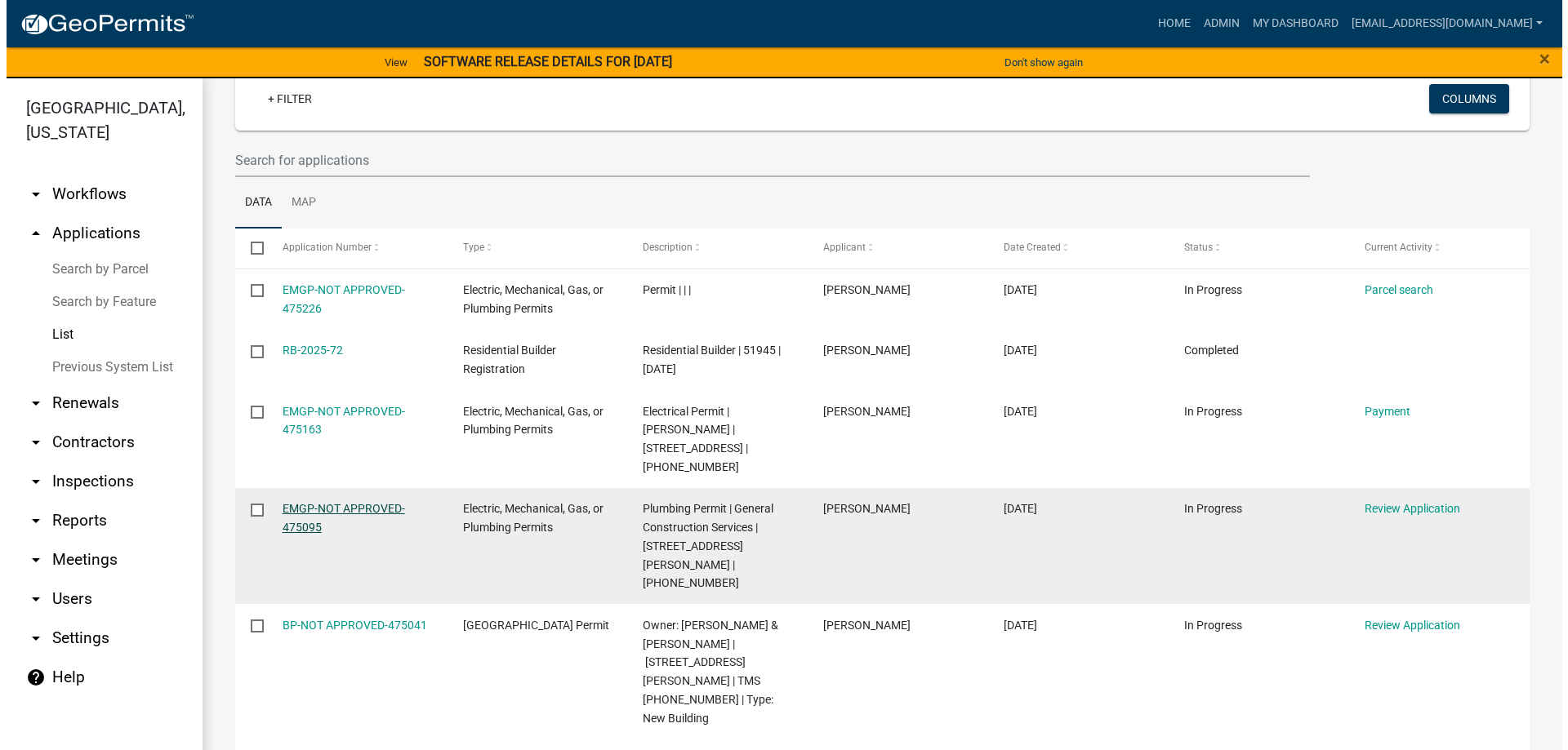
scroll to position [163, 0]
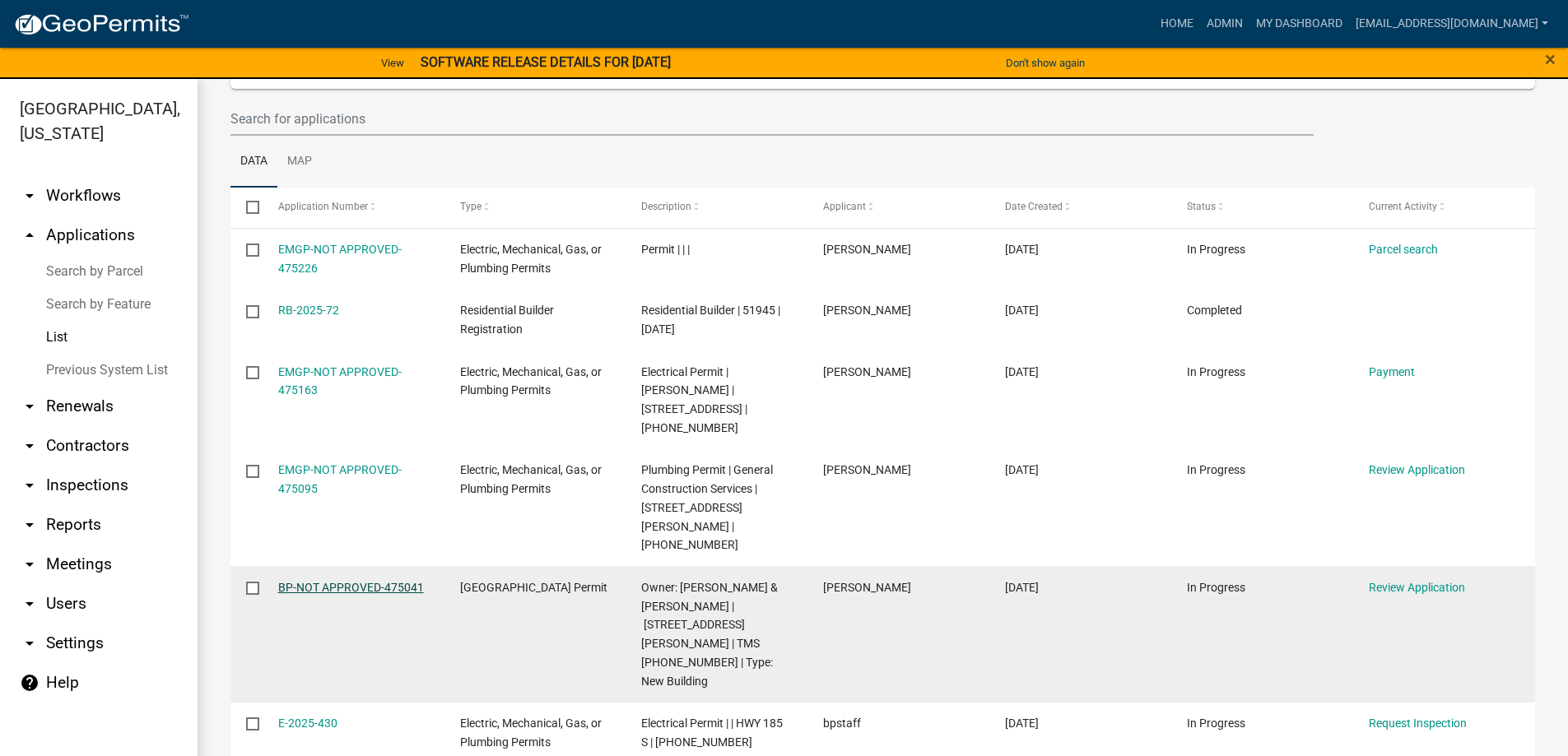
click at [337, 581] on link "BP-NOT APPROVED-475041" at bounding box center [351, 588] width 146 height 13
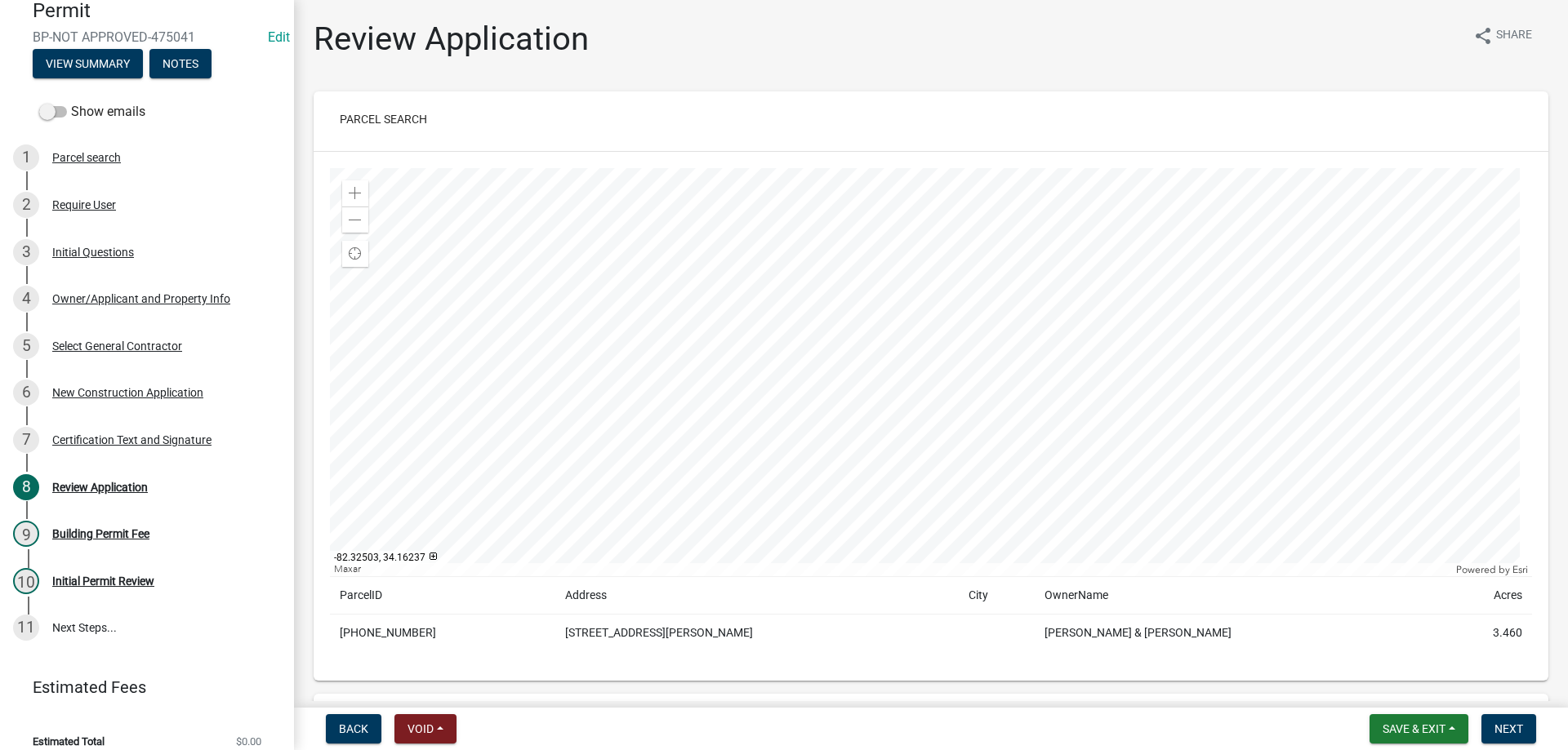
scroll to position [195, 0]
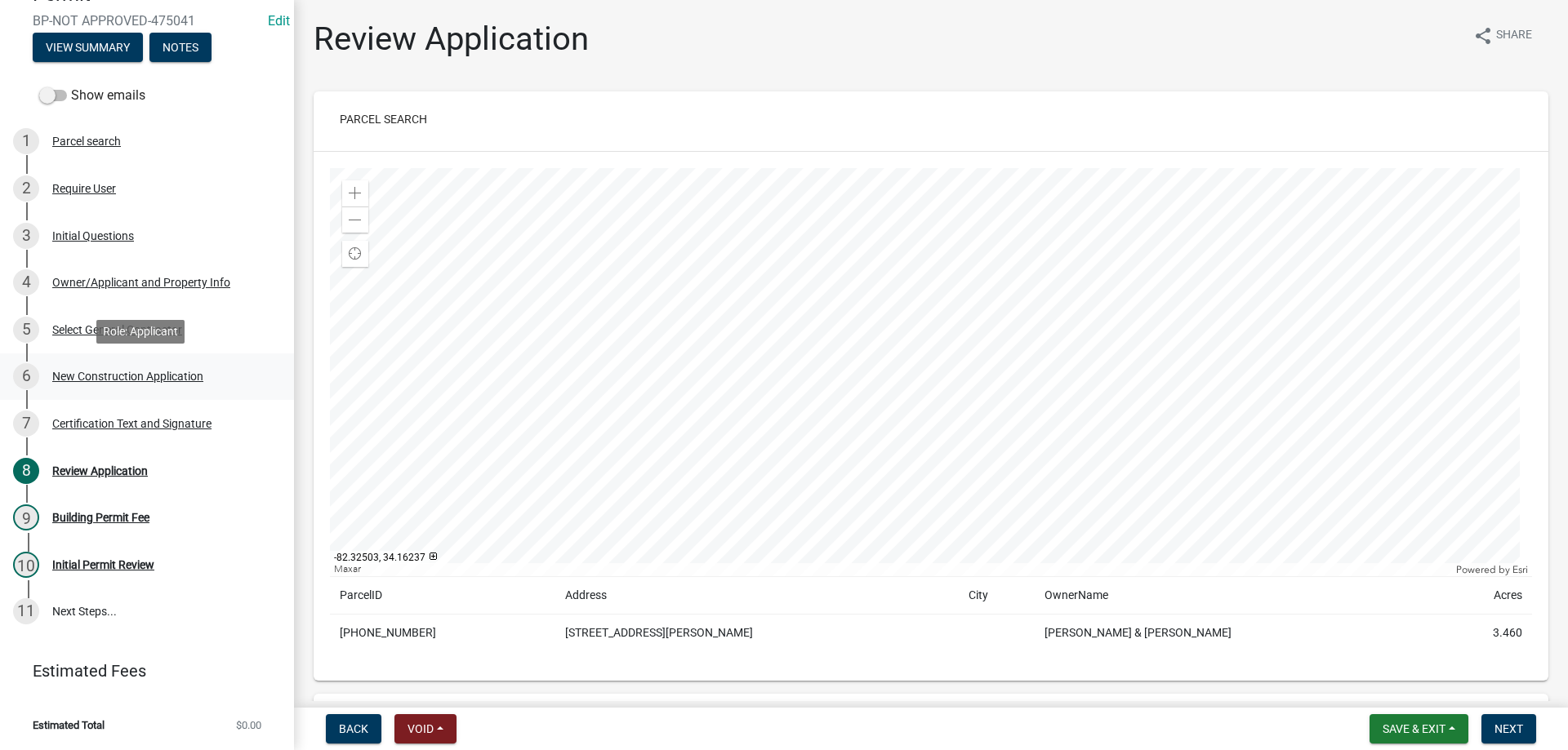
click at [95, 374] on div "New Construction Application" at bounding box center [127, 376] width 151 height 12
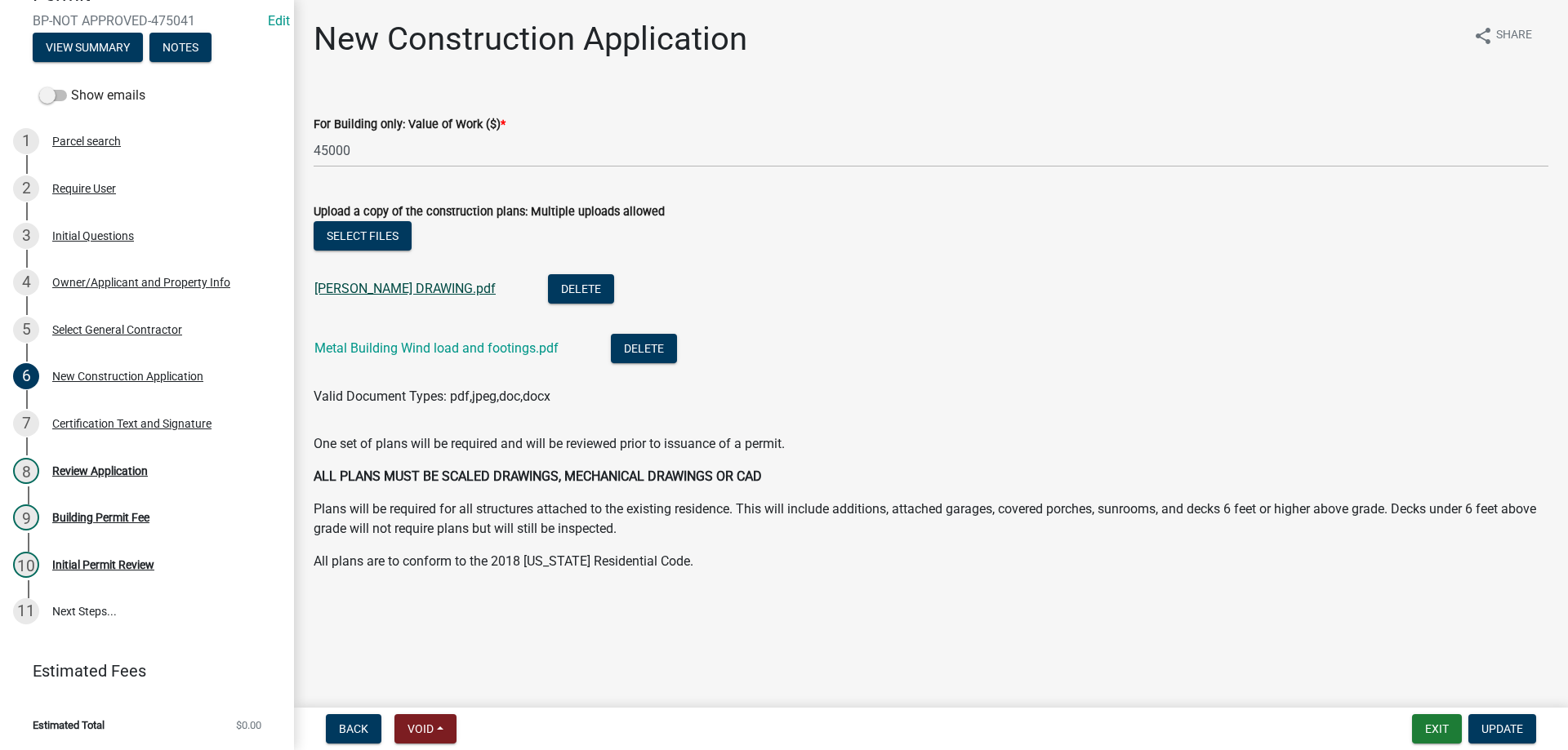
click at [372, 290] on link "[PERSON_NAME] DRAWING.pdf" at bounding box center [404, 289] width 181 height 16
click at [401, 347] on link "Metal Building Wind load and footings.pdf" at bounding box center [436, 348] width 244 height 16
